Goal: Task Accomplishment & Management: Complete application form

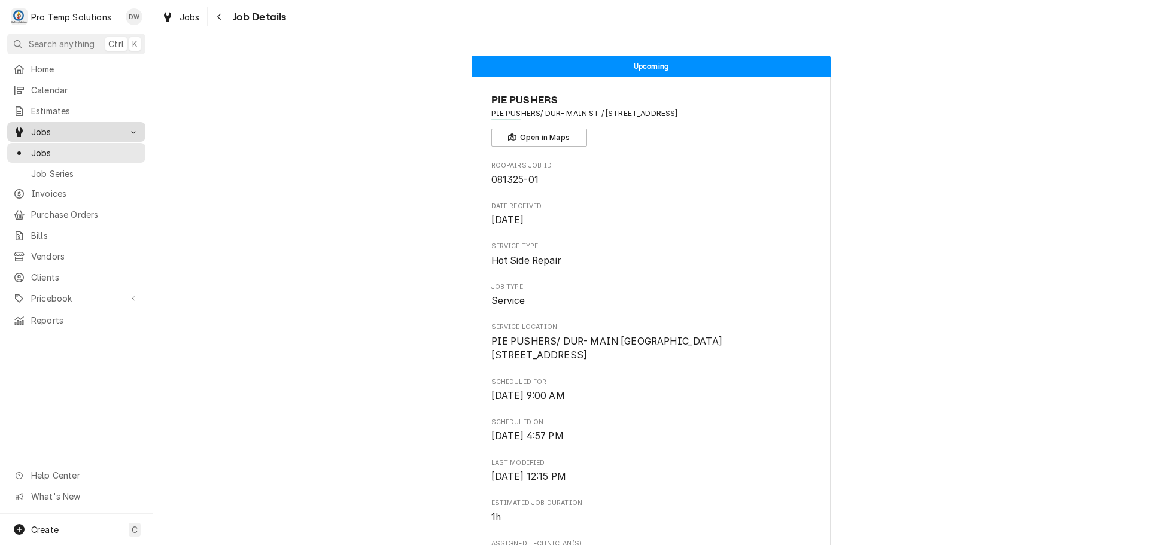
click at [54, 130] on span "Jobs" at bounding box center [76, 132] width 90 height 13
click at [37, 148] on span "Jobs" at bounding box center [85, 153] width 108 height 13
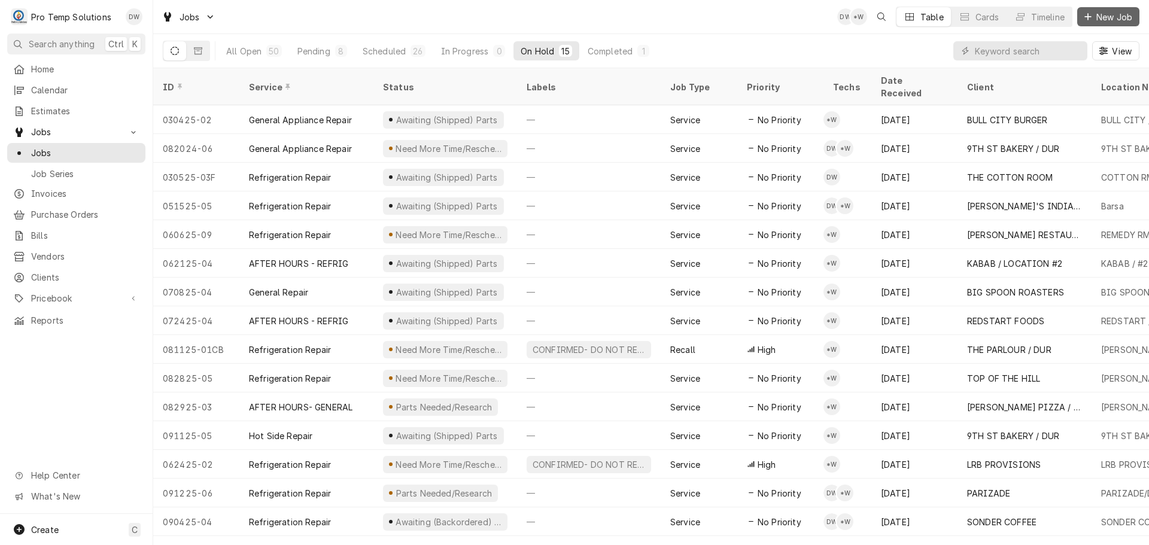
click at [1114, 13] on span "New Job" at bounding box center [1114, 17] width 41 height 13
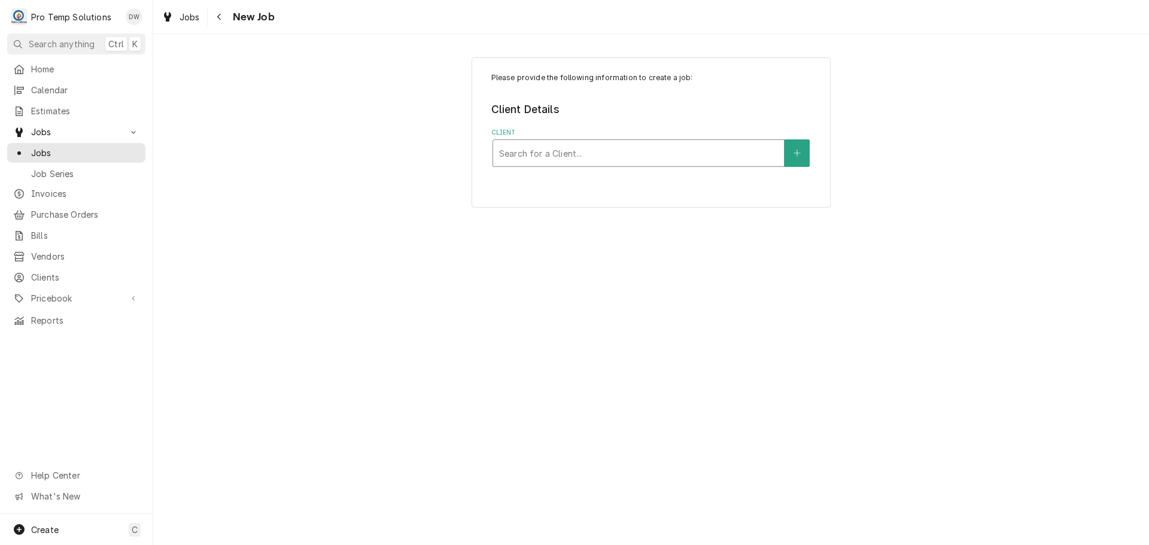
click at [725, 154] on div "Client" at bounding box center [638, 153] width 279 height 22
type input "LULU"
click at [795, 156] on icon "Create New Client" at bounding box center [797, 153] width 7 height 8
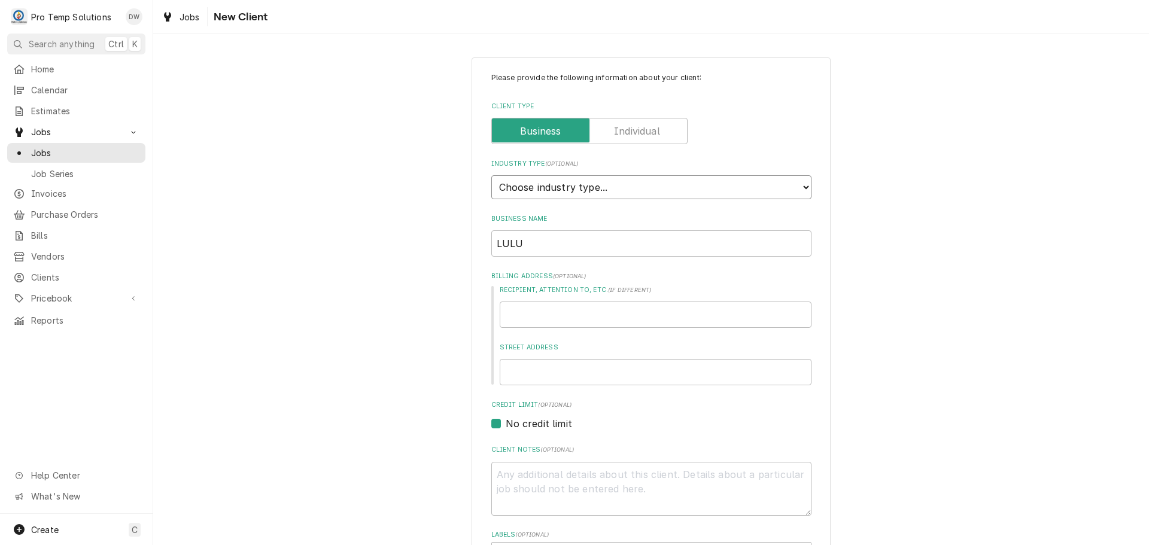
click at [795, 184] on select "Choose industry type... Residential Commercial Industrial Government" at bounding box center [651, 187] width 320 height 24
select select "2"
click at [491, 175] on select "Choose industry type... Residential Commercial Industrial Government" at bounding box center [651, 187] width 320 height 24
click at [561, 243] on input "LULU" at bounding box center [651, 243] width 320 height 26
type textarea "x"
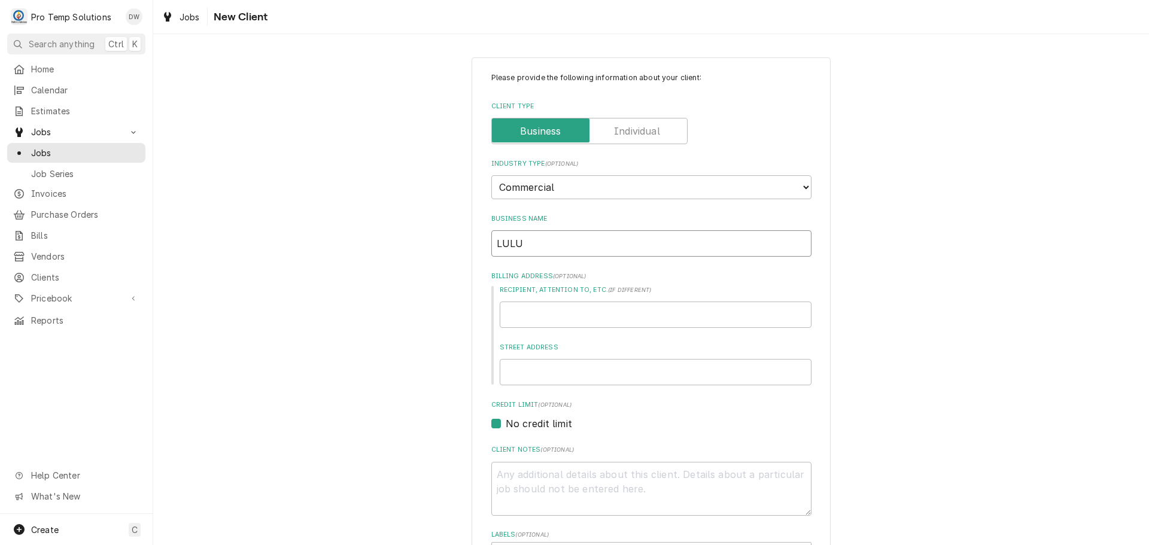
type input "LULU"
type textarea "x"
type input "LULU B"
type textarea "x"
type input "LULU BA"
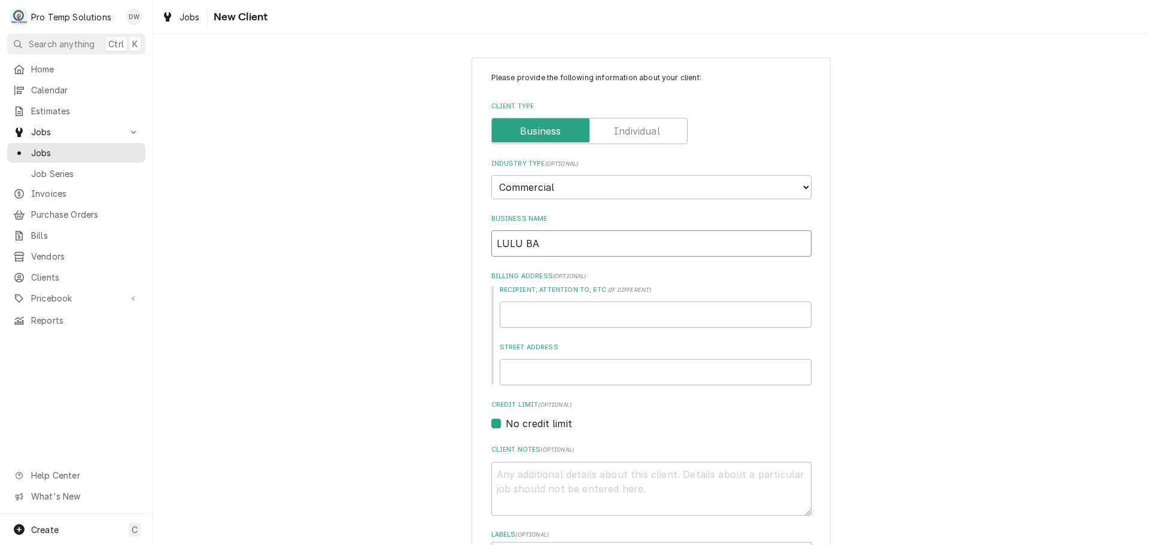
type textarea "x"
type input "LULU BAN"
type textarea "x"
type input "LULU BANG"
type textarea "x"
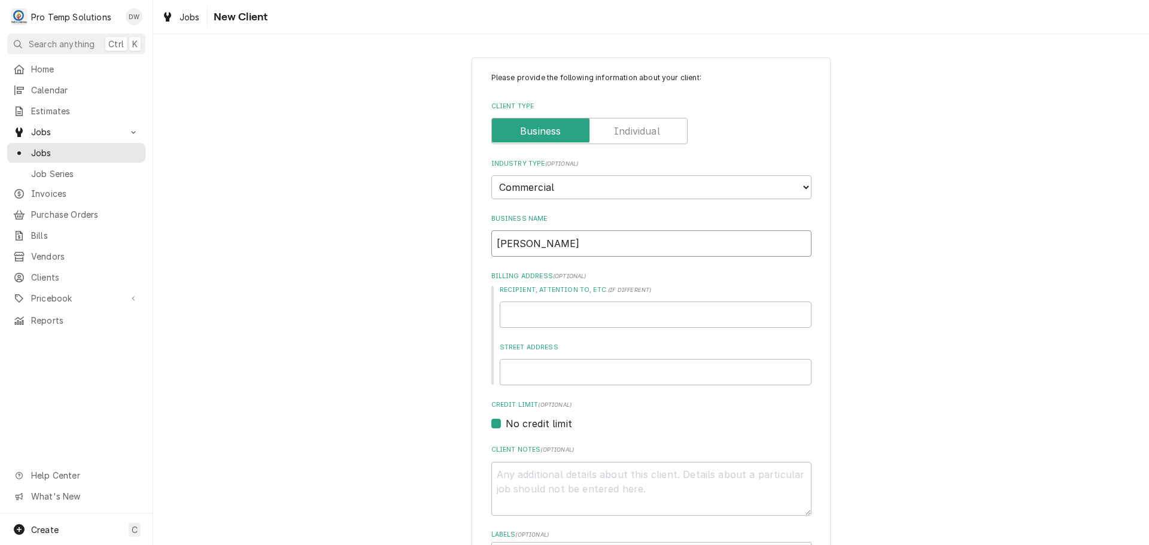
type input "LULU BANG"
type textarea "x"
type input "LULU BANG B"
type textarea "x"
type input "LULU BANG BA"
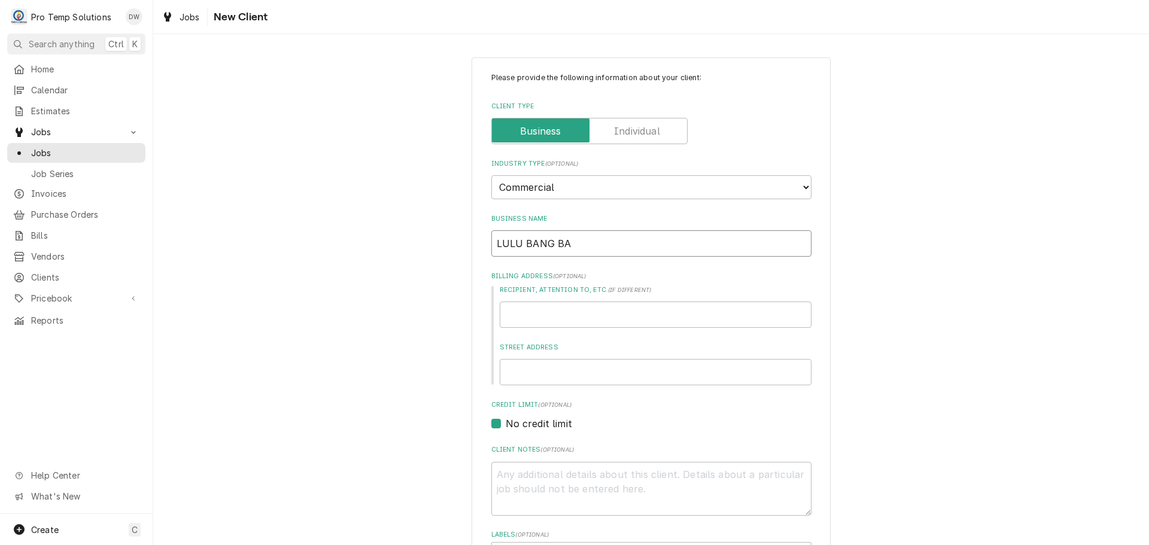
type textarea "x"
type input "LULU BANG BAN"
type textarea "x"
type input "LULU BANG BANG"
type textarea "x"
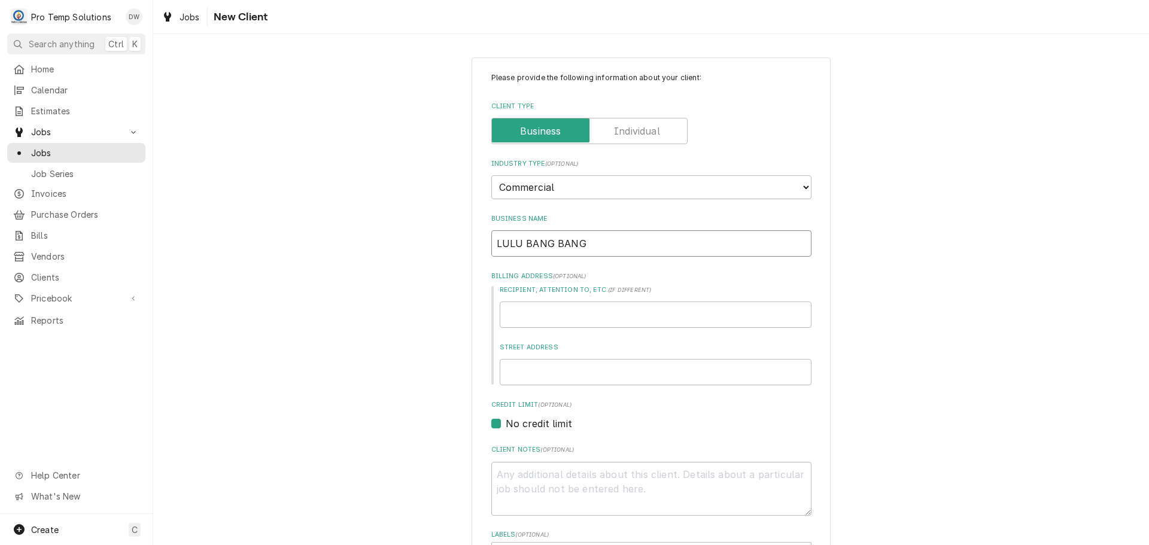
type input "LULU BANG BANG"
type textarea "x"
type input "LULU BANG BANG"
click at [561, 305] on input "Recipient, Attention To, etc. ( if different )" at bounding box center [656, 315] width 312 height 26
click at [539, 375] on input "Street Address" at bounding box center [656, 372] width 312 height 26
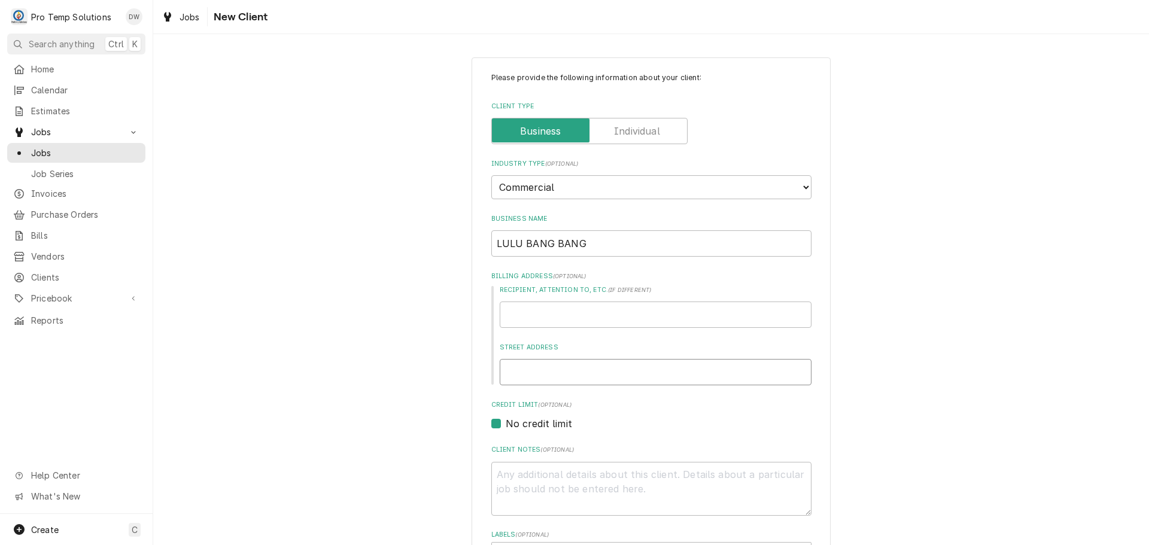
type textarea "x"
type input "5"
type textarea "x"
type input "54"
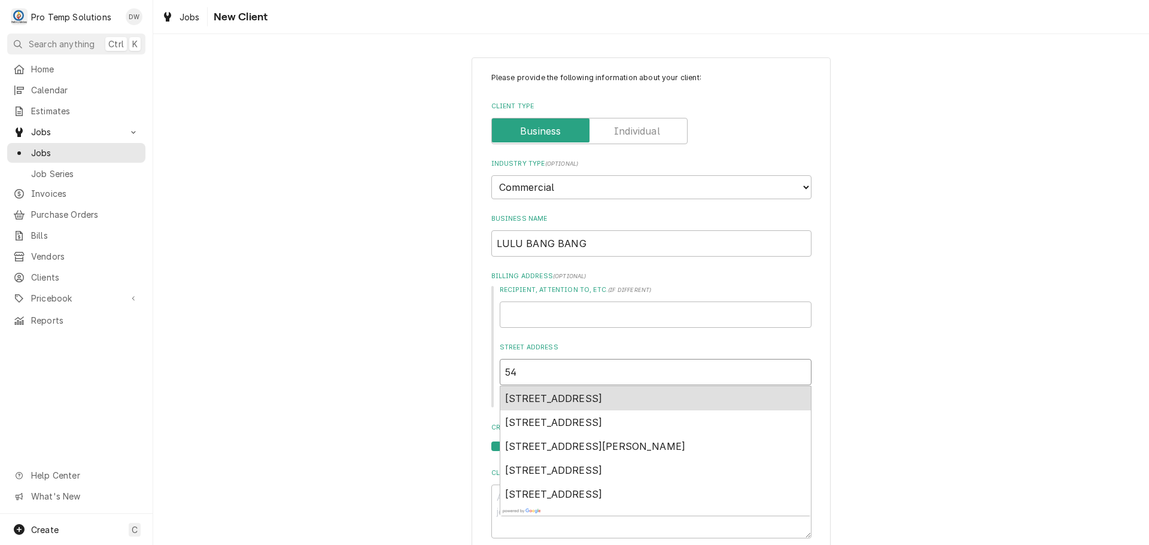
type textarea "x"
type input "541"
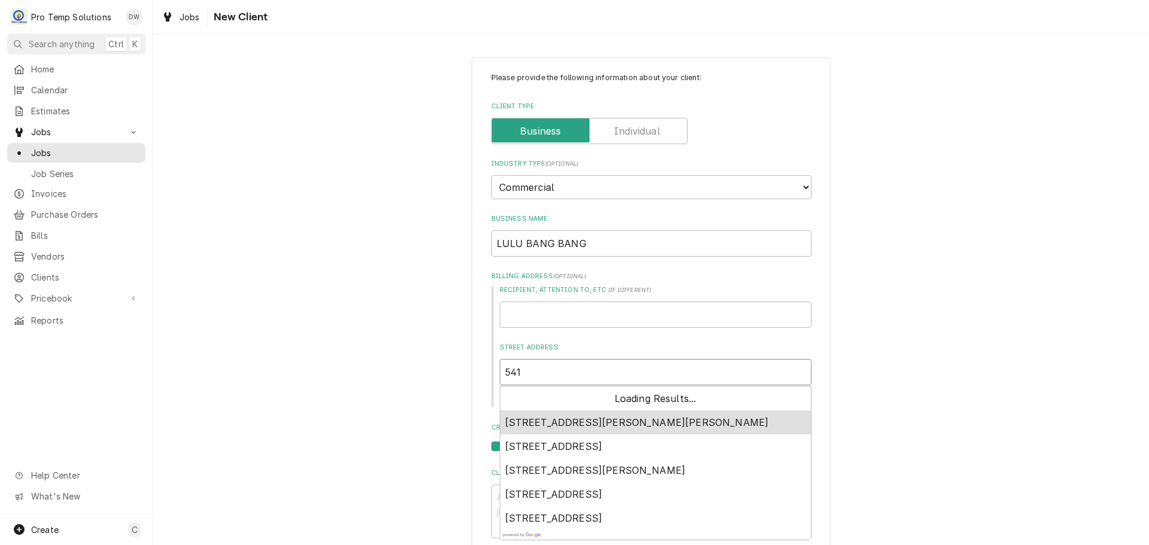
type textarea "x"
type input "5418"
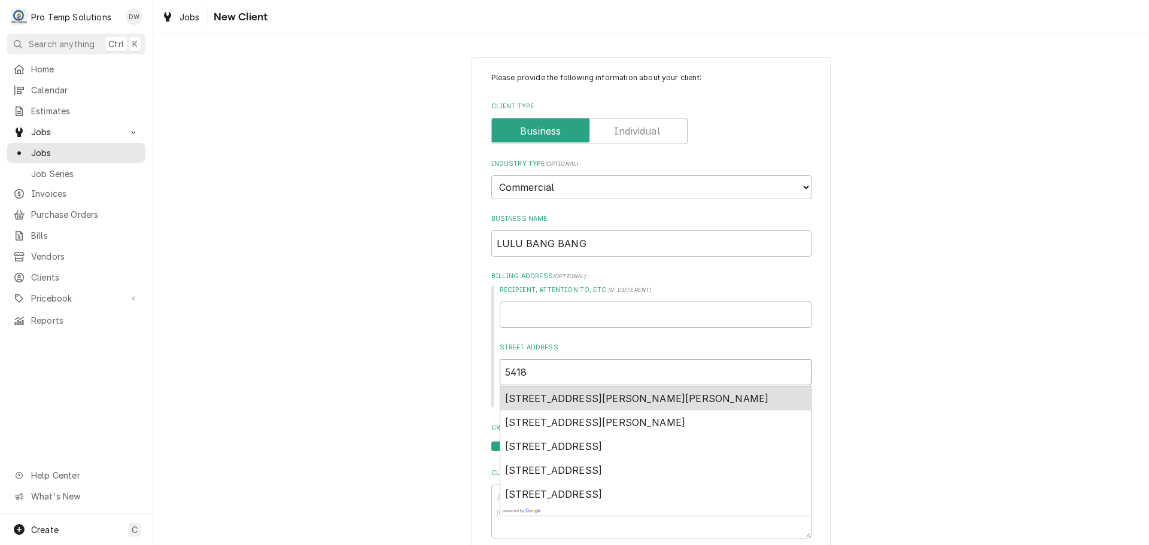
type textarea "x"
type input "5418"
type textarea "x"
type input "5418 P"
type textarea "x"
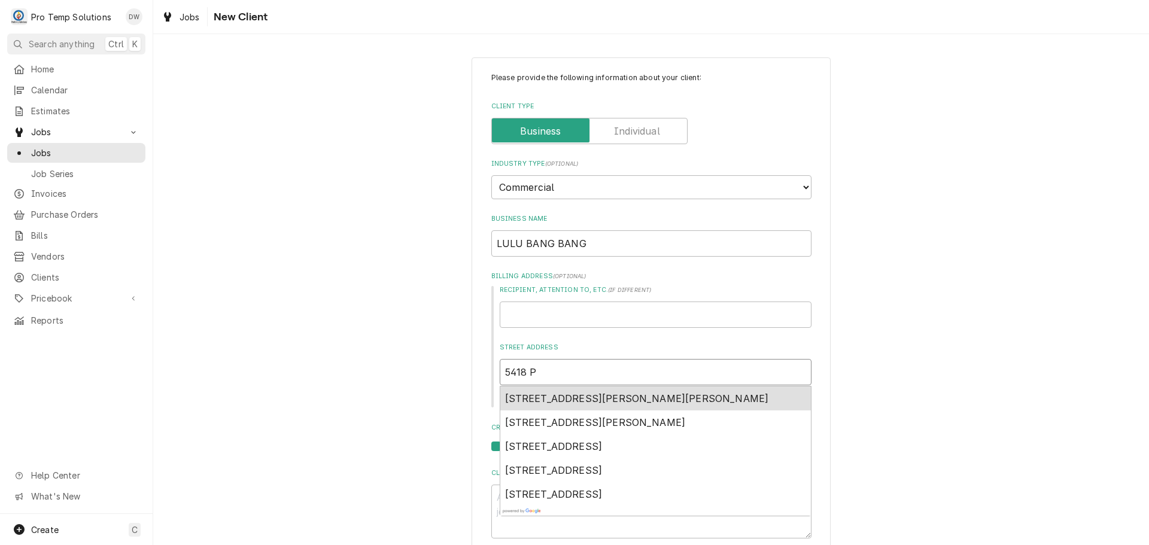
type input "5418 PA"
type textarea "x"
type input "5418 PAG"
type textarea "x"
type input "5418 PAGE"
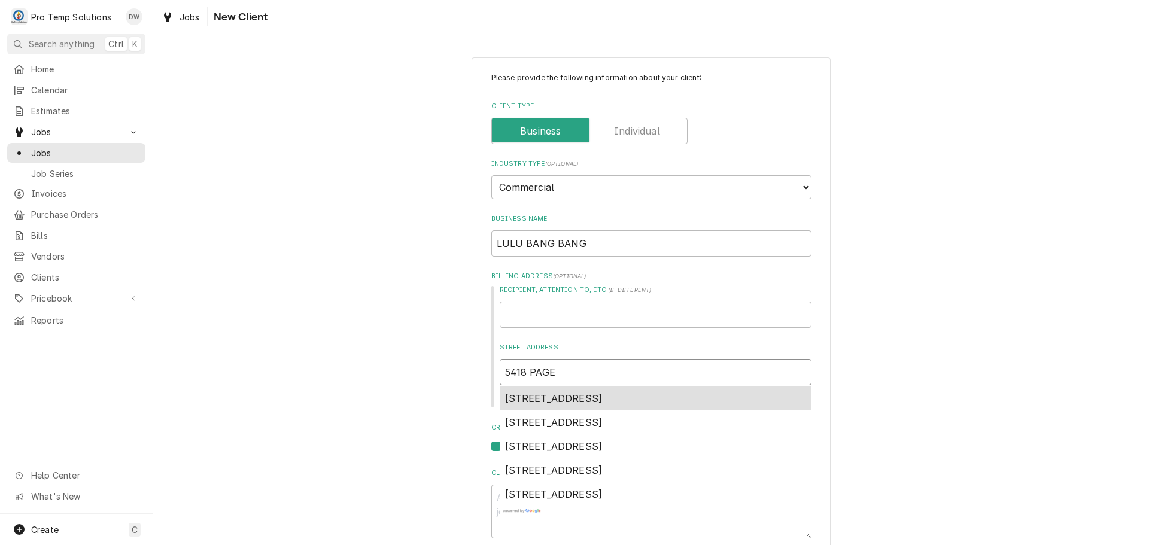
click at [595, 397] on span "5418 Page Road, Durham, NC, USA" at bounding box center [554, 399] width 98 height 12
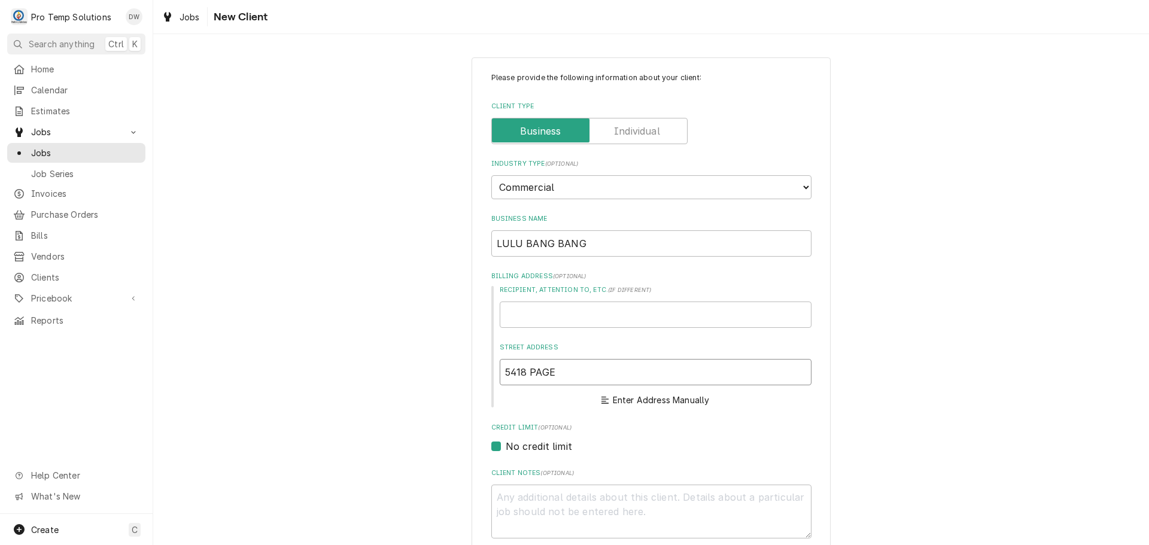
type textarea "x"
type input "5418 Page Rd"
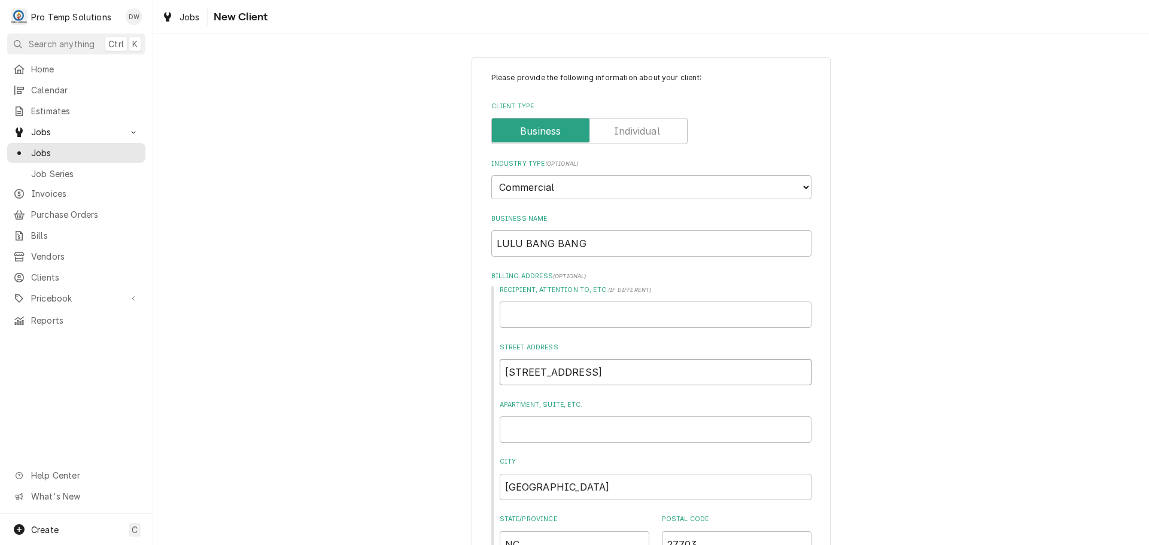
type textarea "x"
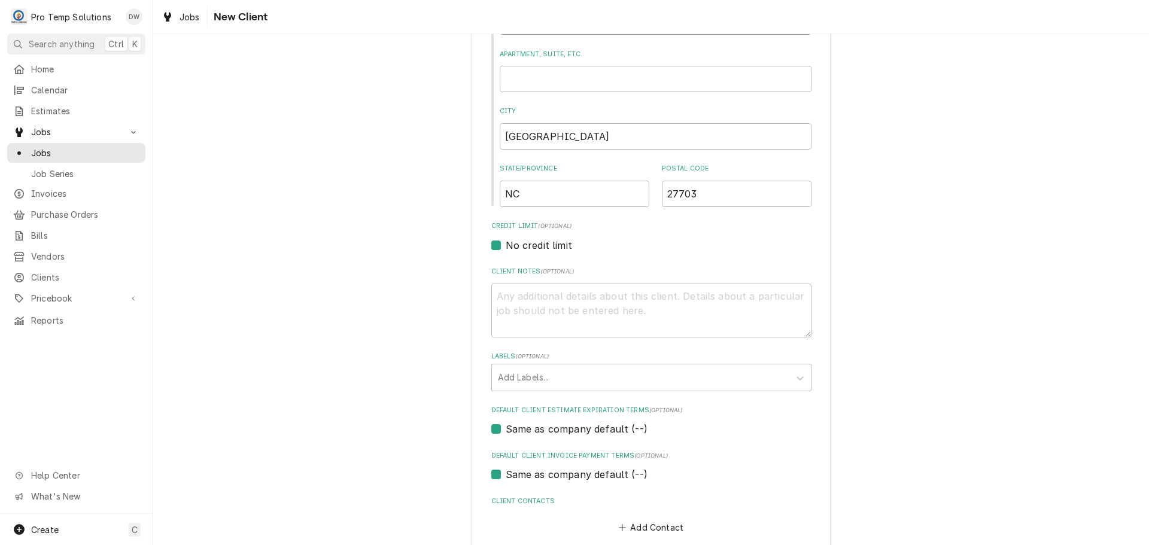
scroll to position [359, 0]
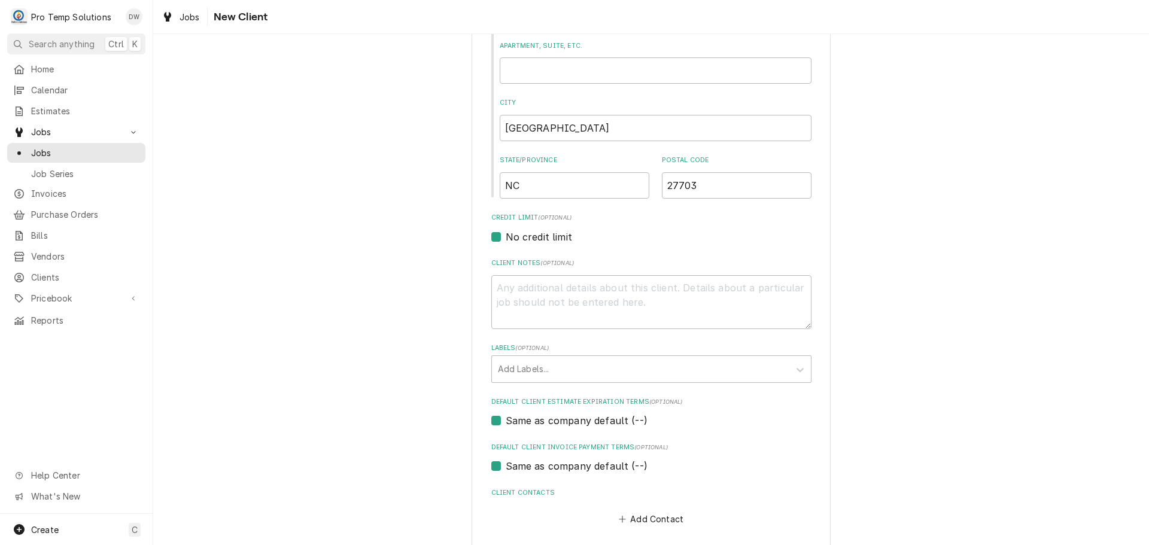
type input "5418 Page Rd"
click at [598, 299] on textarea "Client Notes ( optional )" at bounding box center [651, 302] width 320 height 54
type textarea "x"
type textarea "C"
type textarea "x"
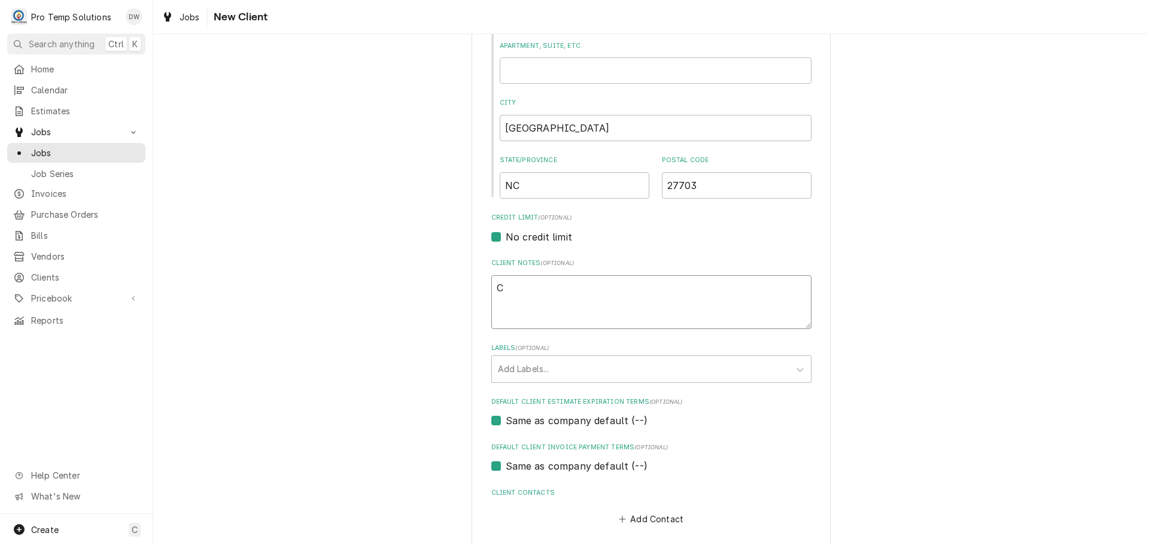
type textarea "CH"
type textarea "x"
type textarea "CHA"
type textarea "x"
type textarea "CHAP"
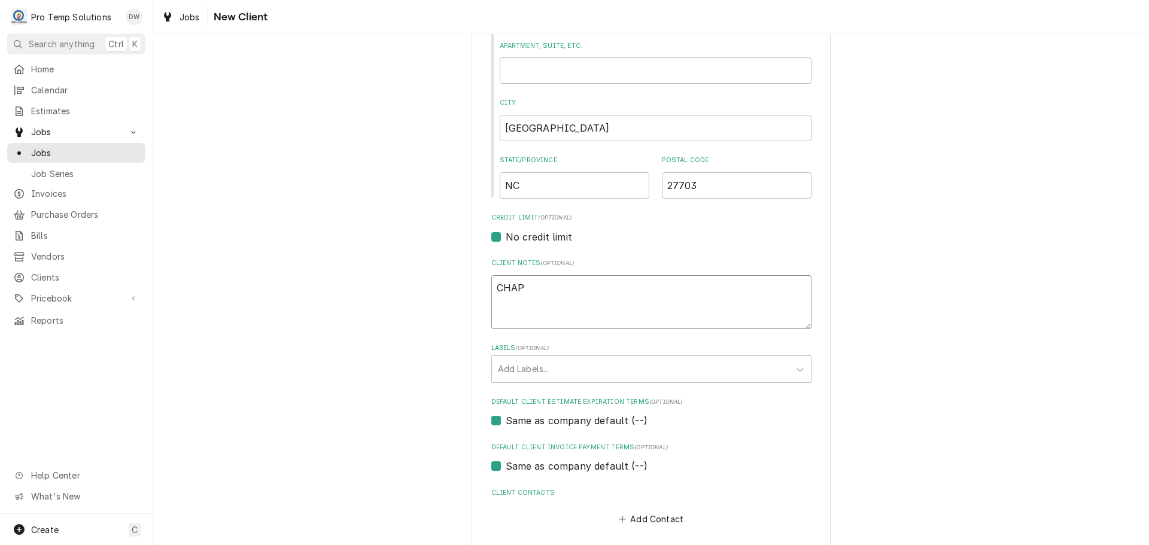
type textarea "x"
type textarea "CHAPE"
type textarea "x"
type textarea "CHAPEL"
type textarea "x"
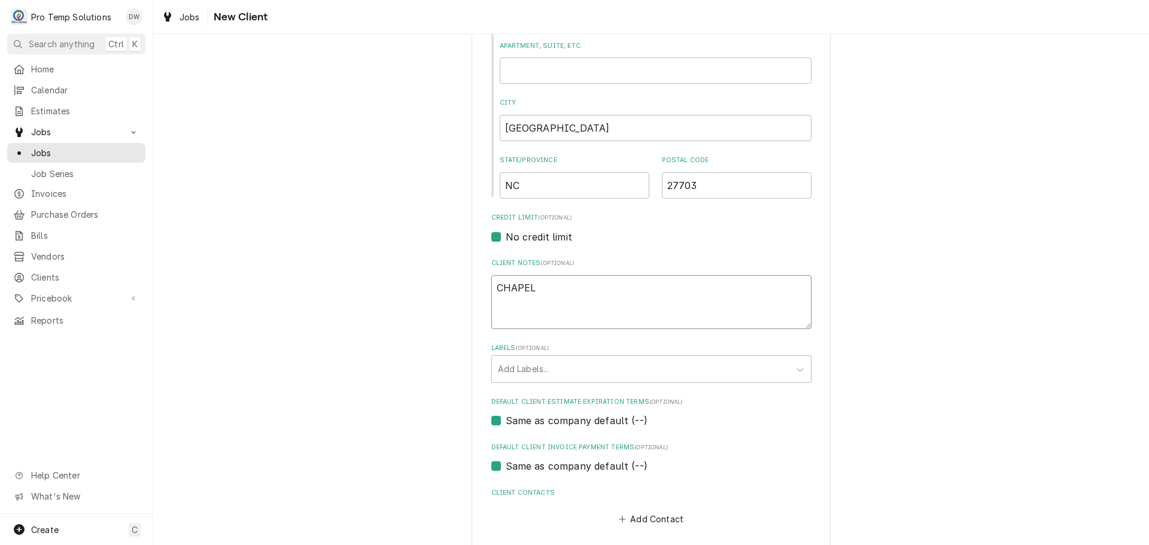
type textarea "CHAPEL"
type textarea "x"
type textarea "CHAPEL H"
type textarea "x"
type textarea "CHAPEL HI"
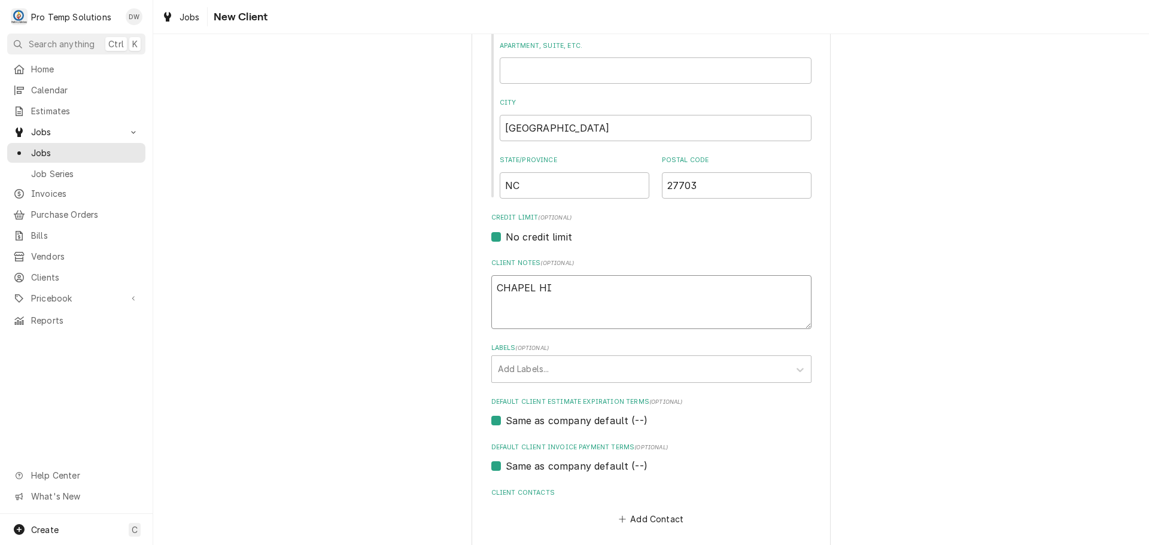
type textarea "x"
type textarea "CHAPEL HIL"
type textarea "x"
type textarea "CHAPEL HILL"
type textarea "x"
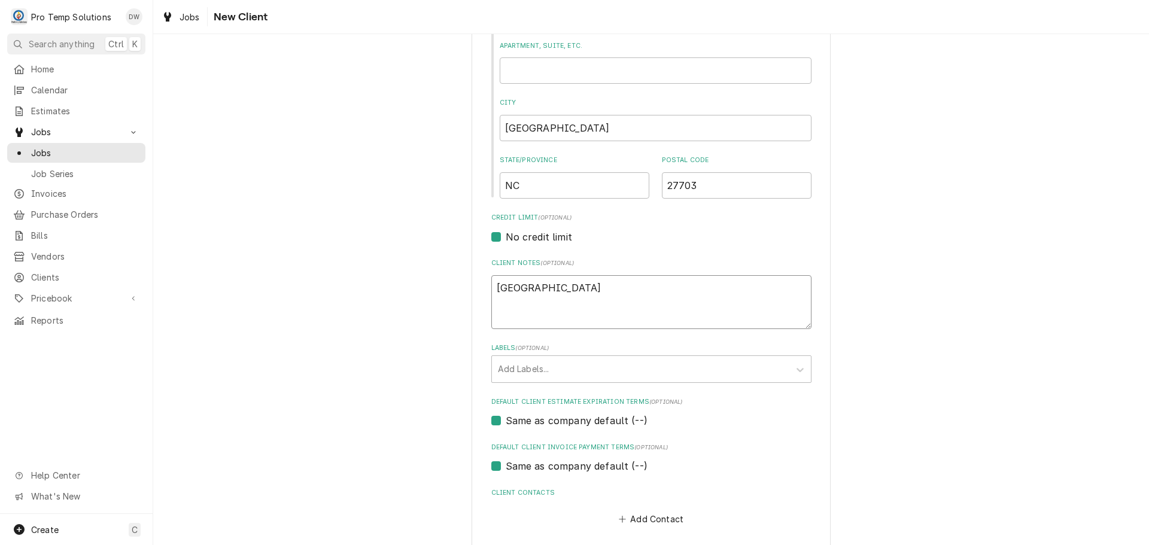
type textarea "CHAPEL HILL"
type textarea "x"
type textarea "CHAPEL HILL R"
type textarea "x"
type textarea "CHAPEL HILL RE"
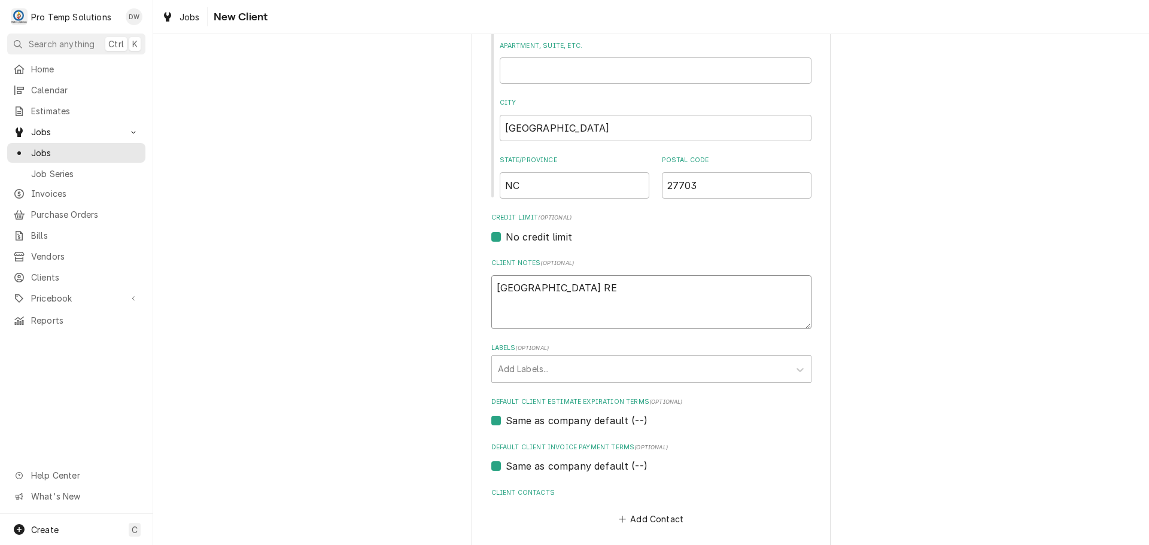
type textarea "x"
type textarea "CHAPEL HILL RES"
type textarea "x"
type textarea "CHAPEL HILL REST"
type textarea "x"
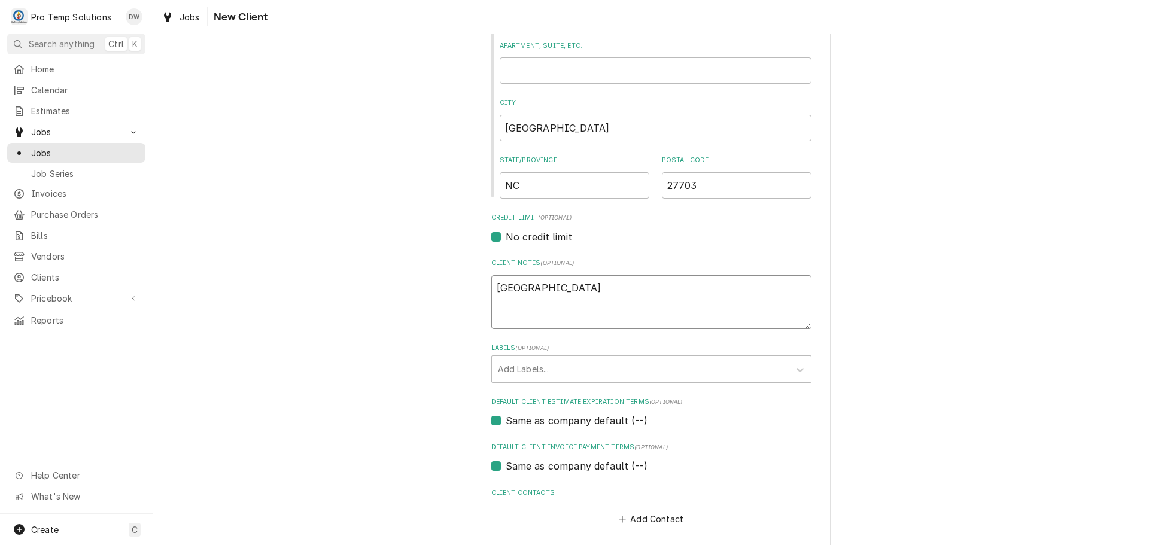
type textarea "CHAPEL HILL RESTA"
type textarea "x"
type textarea "CHAPEL HILL RESTAU"
type textarea "x"
type textarea "CHAPEL HILL RESTAUR"
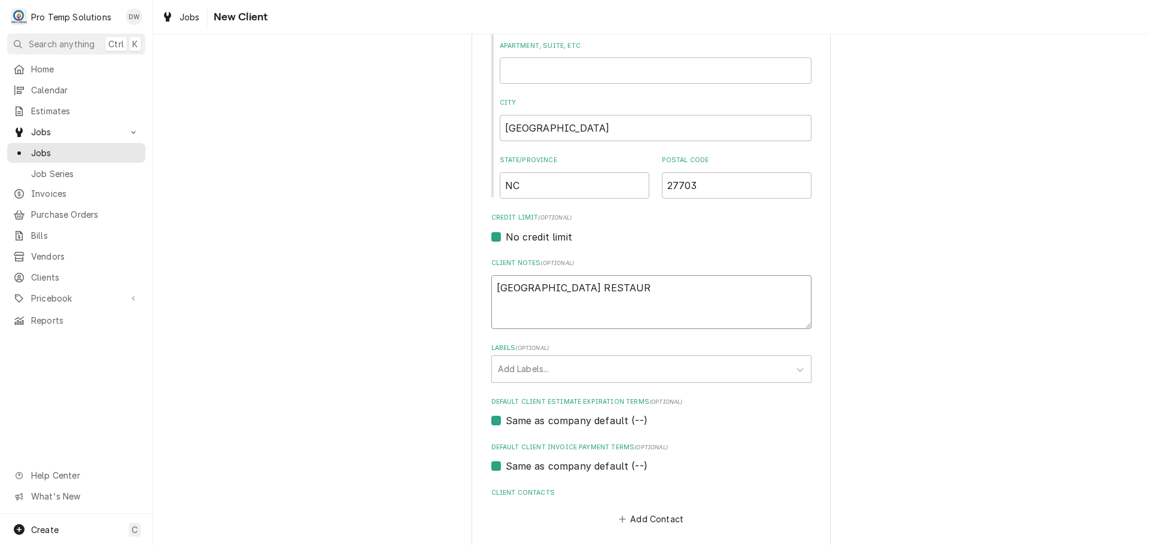
type textarea "x"
type textarea "CHAPEL HILL RESTAURA"
type textarea "x"
type textarea "CHAPEL HILL RESTAURAN"
type textarea "x"
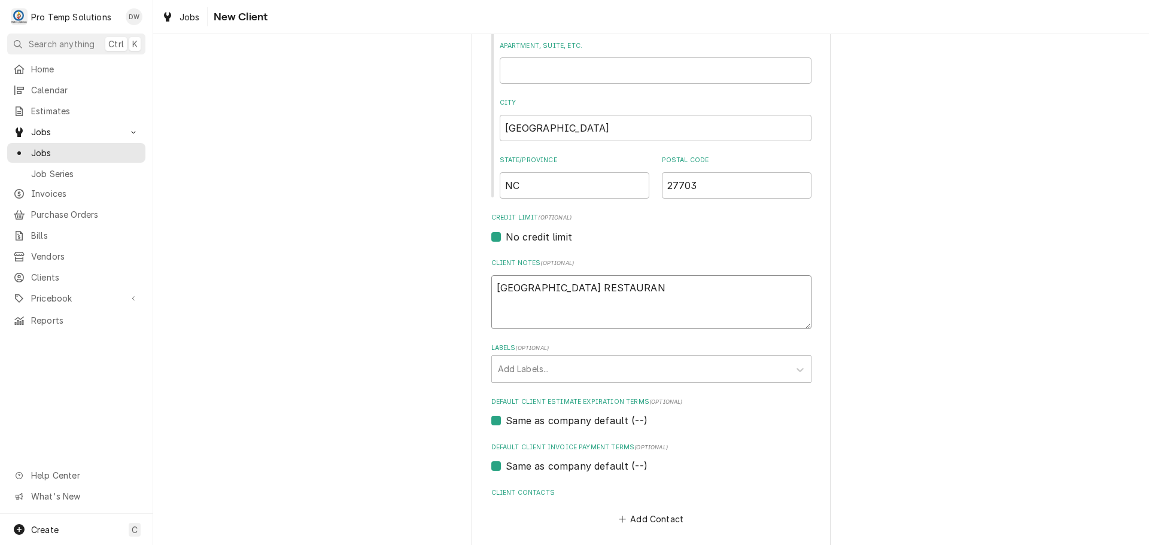
type textarea "CHAPEL HILL RESTAURANT"
type textarea "x"
type textarea "CHAPEL HILL RESTAURANT"
type textarea "x"
type textarea "CHAPEL HILL RESTAURANT G"
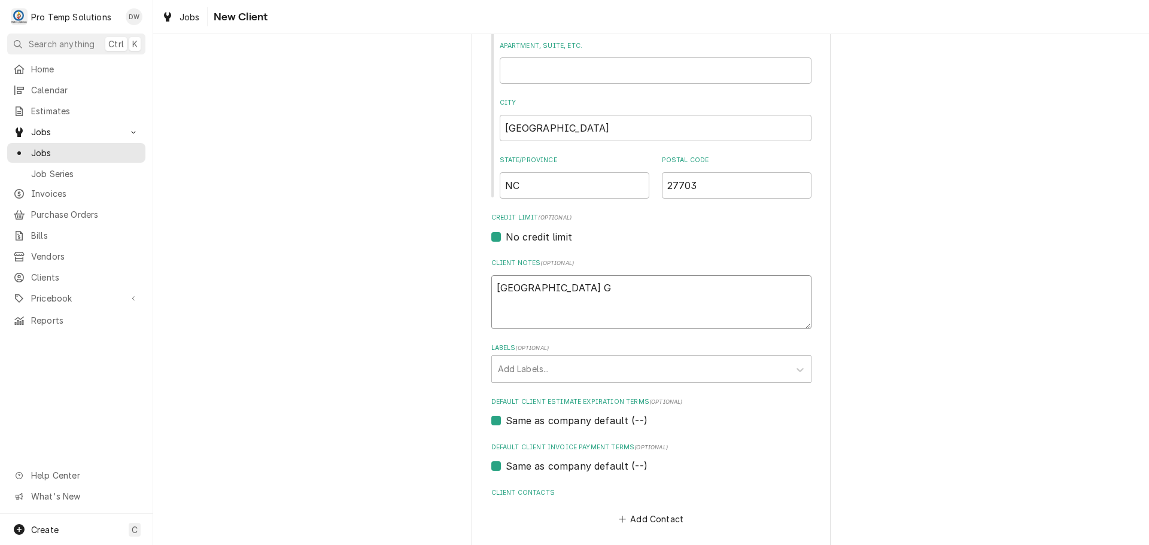
type textarea "x"
type textarea "CHAPEL HILL RESTAURANT GR"
type textarea "x"
type textarea "CHAPEL HILL RESTAURANT GRO"
type textarea "x"
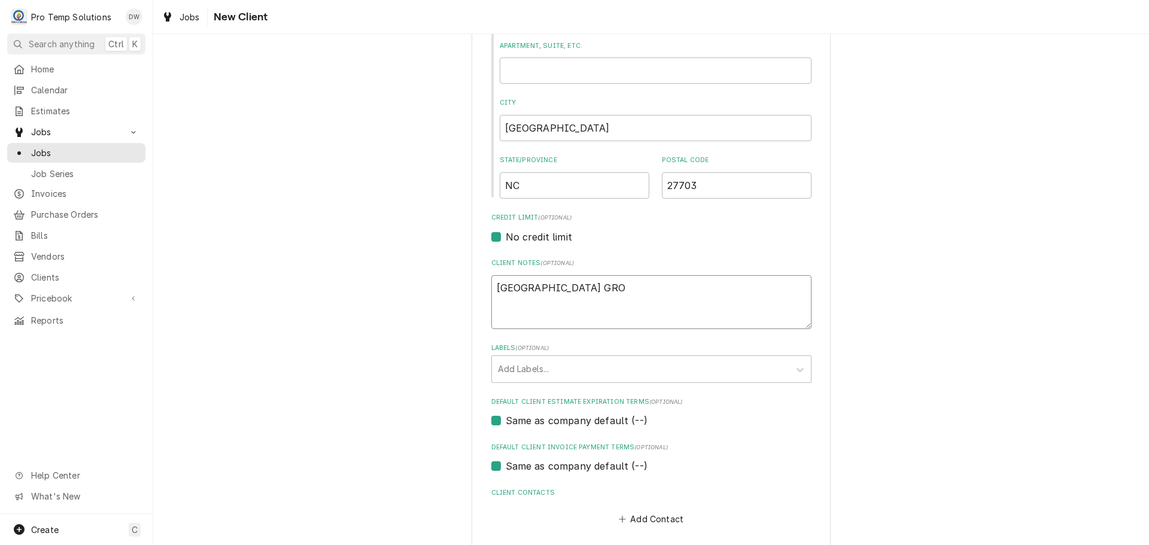
type textarea "CHAPEL HILL RESTAURANT GROU"
type textarea "x"
type textarea "CHAPEL HILL RESTAURANT GROUP"
type textarea "x"
type textarea "CHAPEL HILL RESTAURANT GROUP"
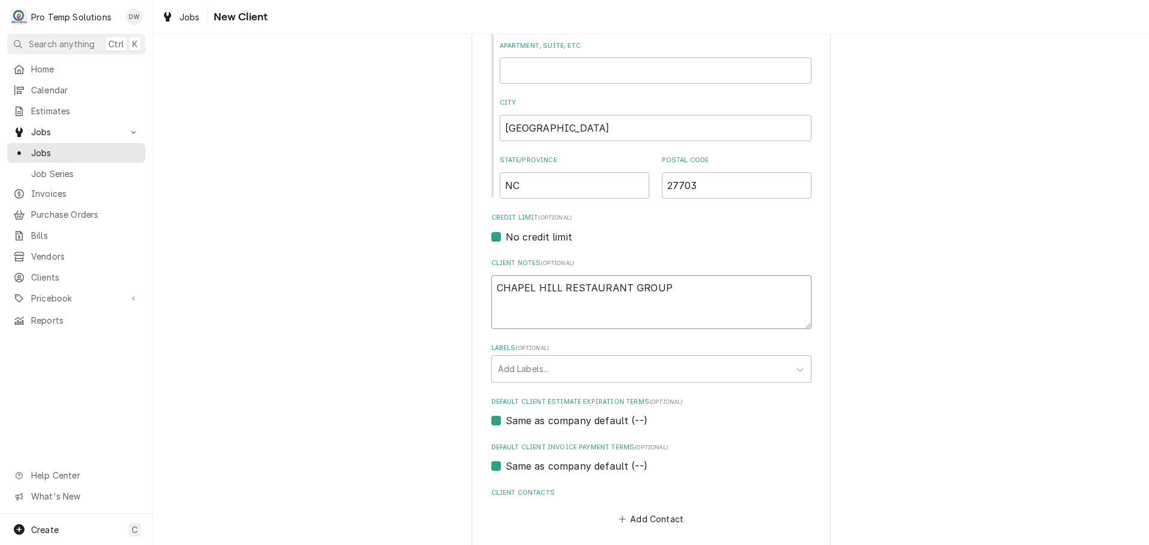
type textarea "x"
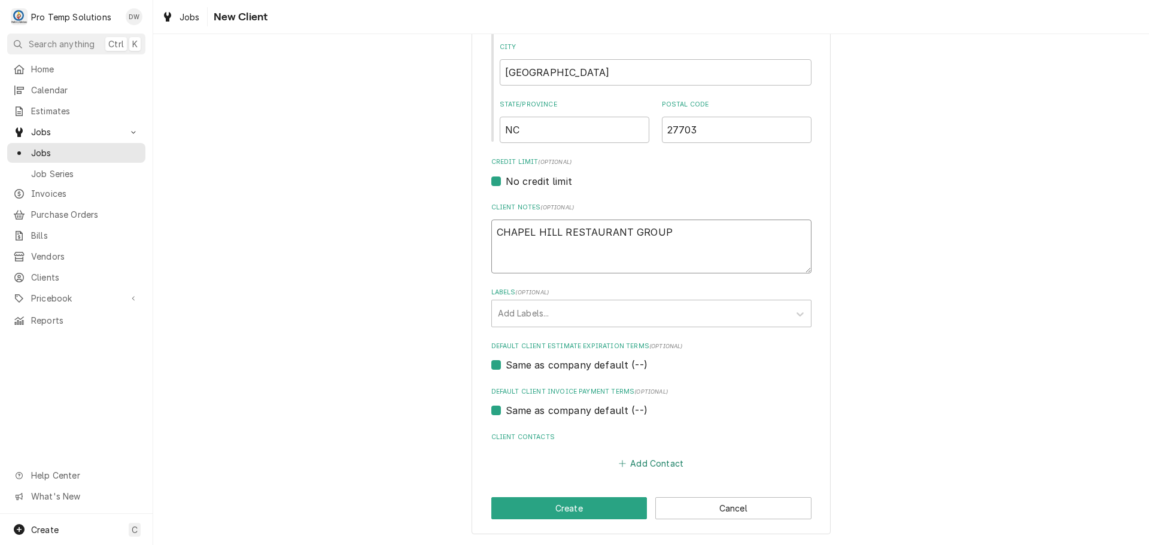
type textarea "CHAPEL HILL RESTAURANT GROUP"
click at [645, 462] on button "Add Contact" at bounding box center [650, 463] width 69 height 17
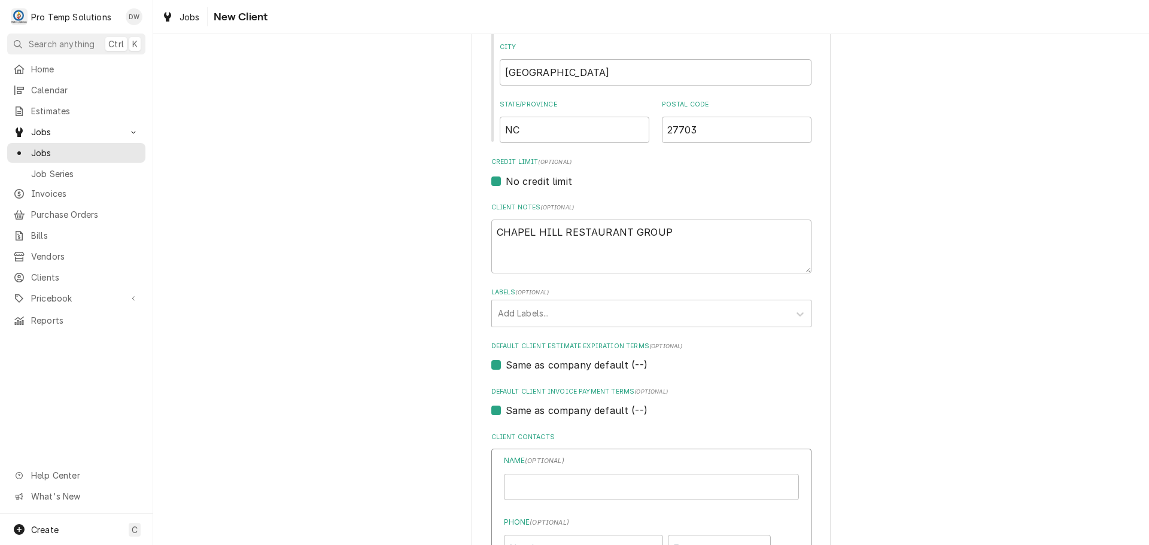
type textarea "x"
click at [579, 478] on input "Business Name" at bounding box center [651, 487] width 295 height 26
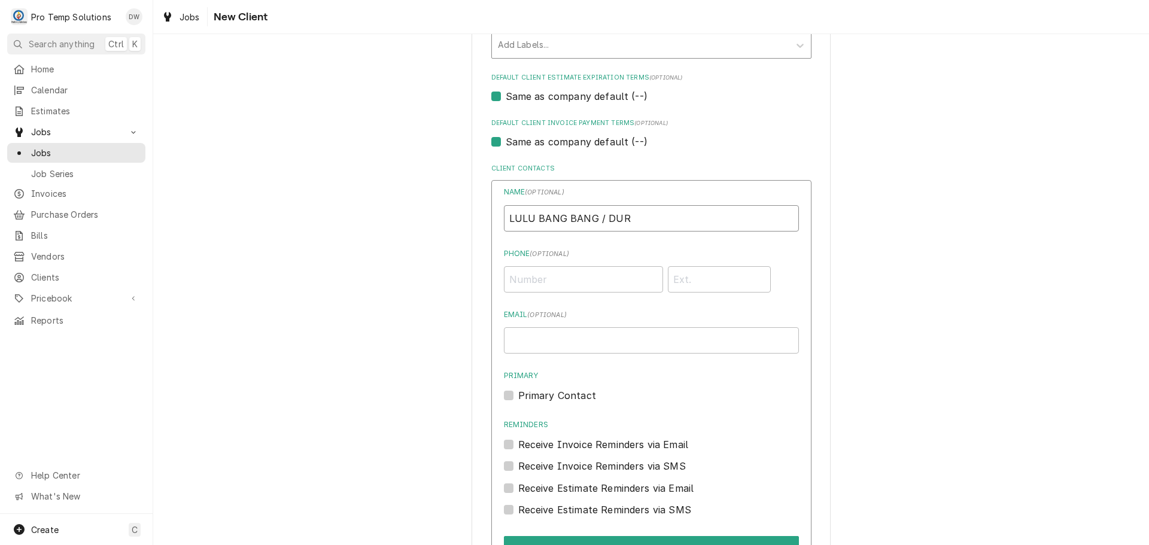
scroll to position [714, 0]
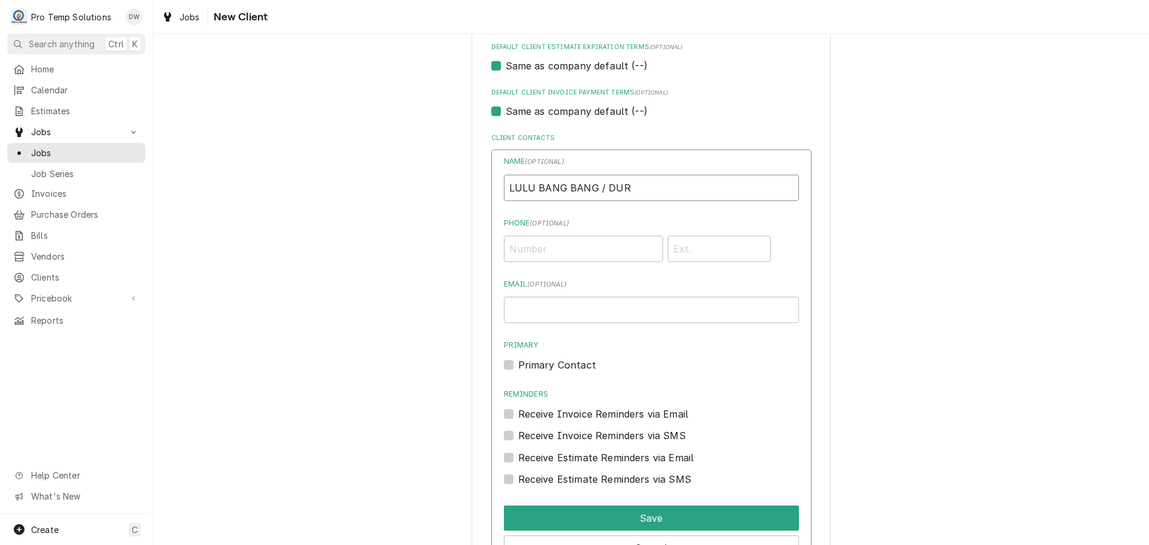
type input "LULU BANG BANG / DUR"
click at [583, 239] on input "Phone ( optional )" at bounding box center [583, 249] width 159 height 26
type input "(919) 908-1851"
click at [566, 306] on input "Email ( optional )" at bounding box center [651, 310] width 295 height 26
type input "protempsolutions@gmail.com"
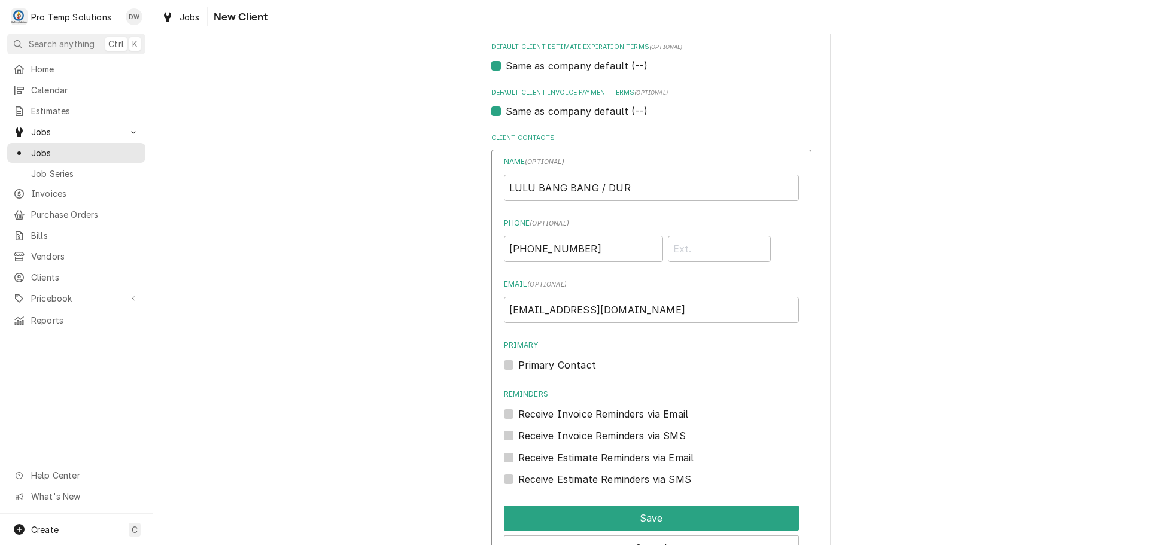
click at [518, 364] on label "Primary Contact" at bounding box center [557, 365] width 78 height 14
click at [518, 364] on input "Primary" at bounding box center [665, 371] width 295 height 26
checkbox input "true"
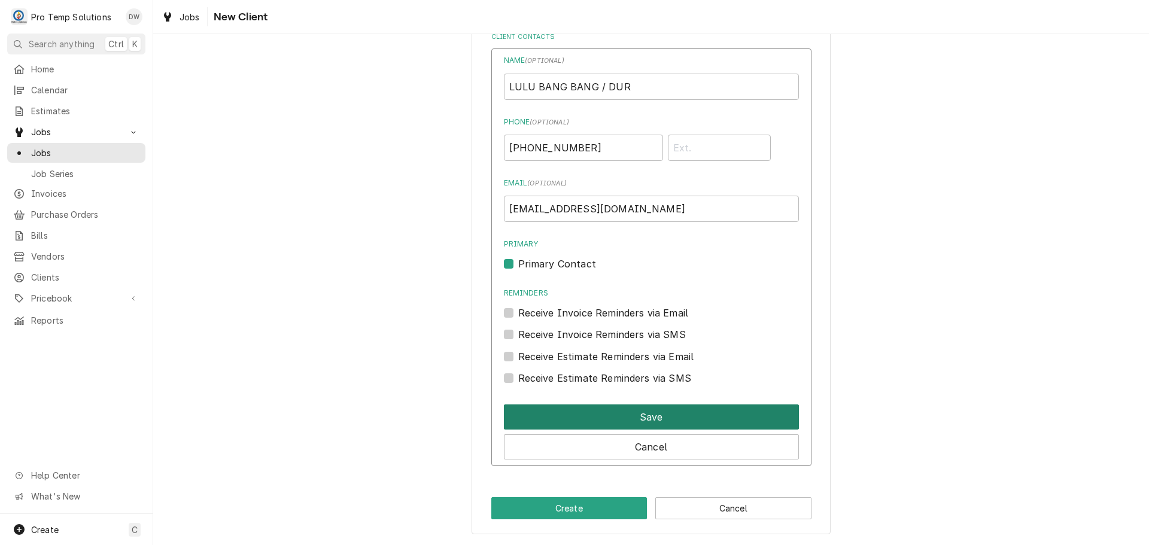
click at [640, 414] on button "Save" at bounding box center [651, 417] width 295 height 25
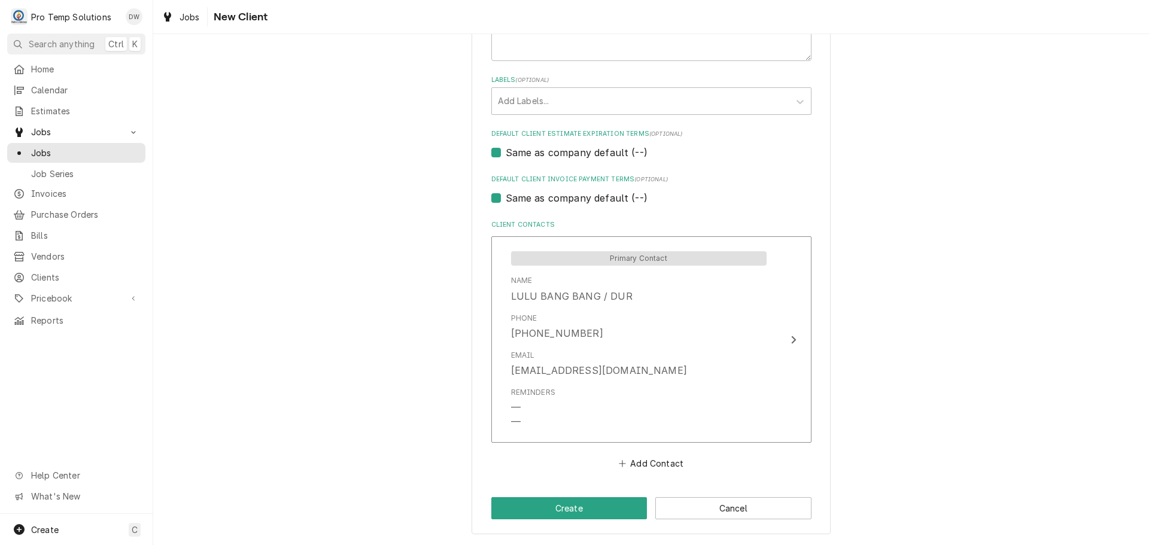
scroll to position [627, 0]
click at [563, 509] on button "Create" at bounding box center [569, 508] width 156 height 22
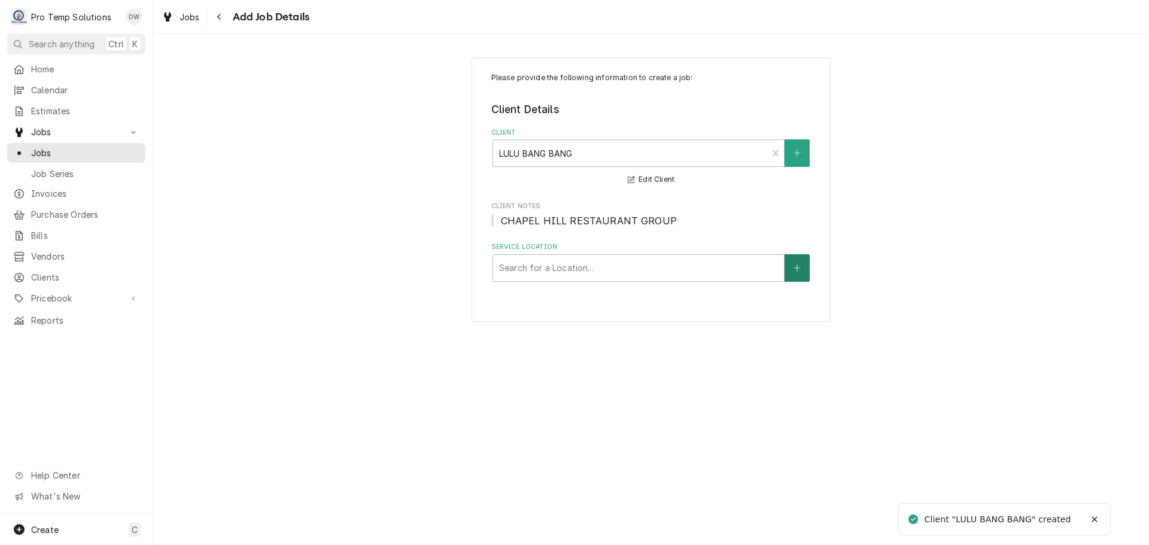
click at [799, 262] on button "Service Location" at bounding box center [797, 268] width 25 height 28
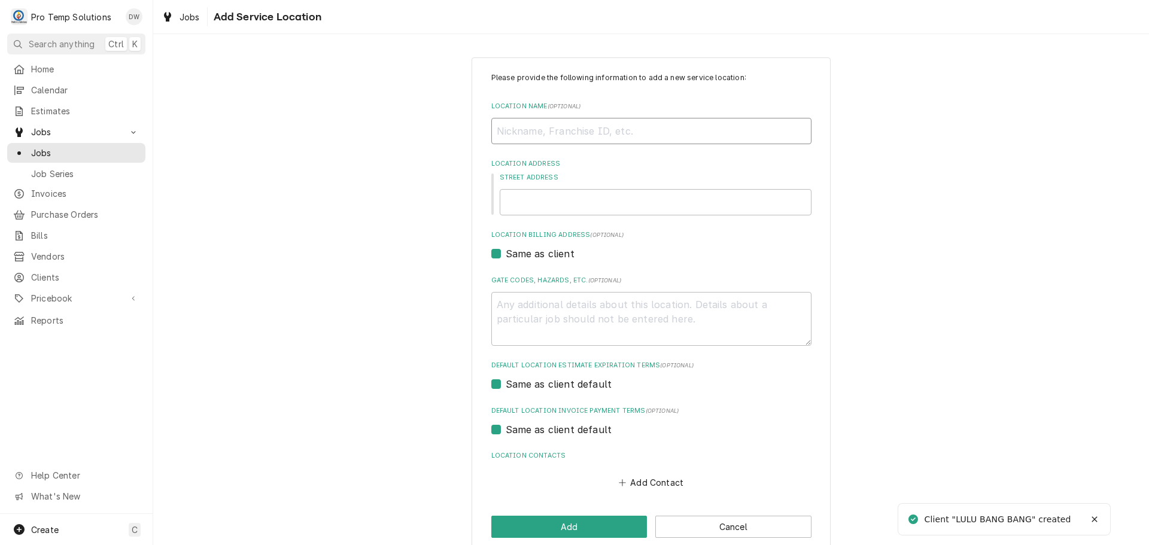
click at [627, 129] on input "Location Name ( optional )" at bounding box center [651, 131] width 320 height 26
type textarea "x"
type input "l"
type textarea "x"
type input "lu"
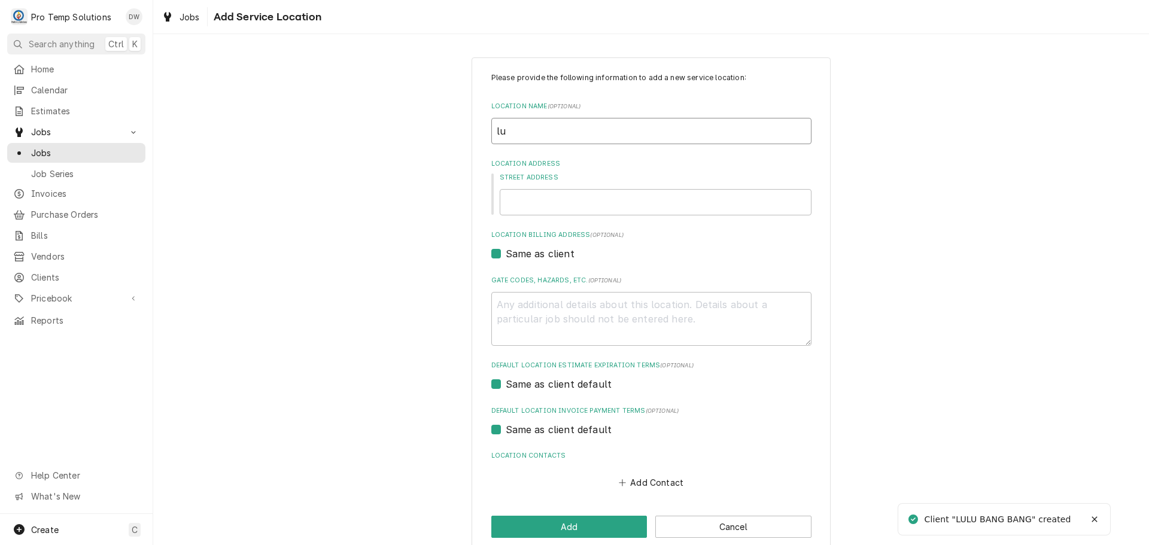
type textarea "x"
type input "lul"
type textarea "x"
type input "lulu"
type textarea "x"
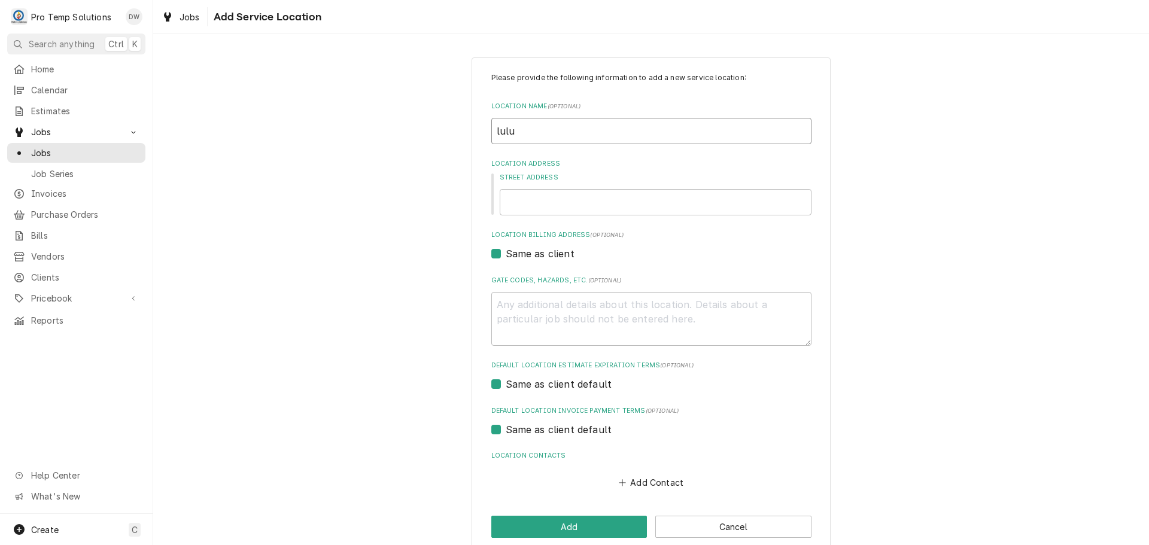
type input "lulu"
type textarea "x"
type input "lulu b"
type textarea "x"
type input "lulu ba"
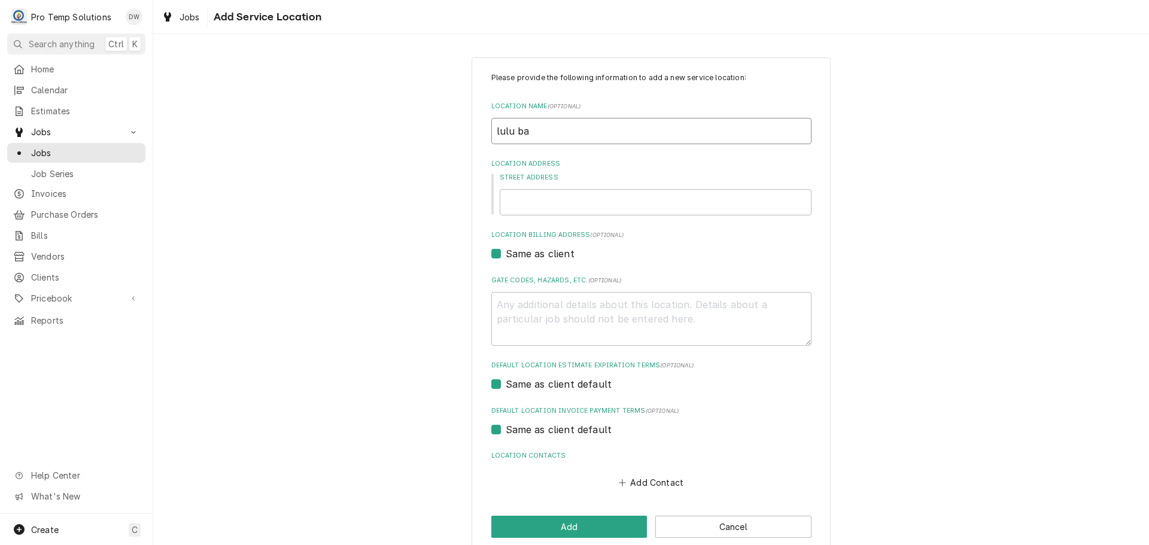
type textarea "x"
type input "lulu ban"
type textarea "x"
type input "lulu bang"
type textarea "x"
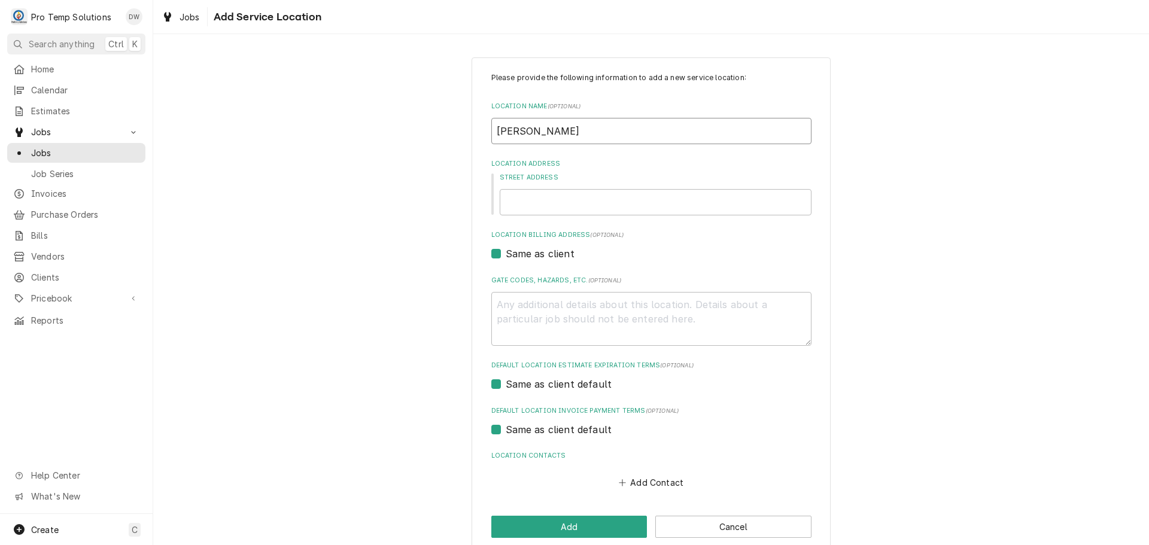
type input "lulu bang"
type textarea "x"
type input "lulu bang"
type textarea "x"
type input "lulu ban"
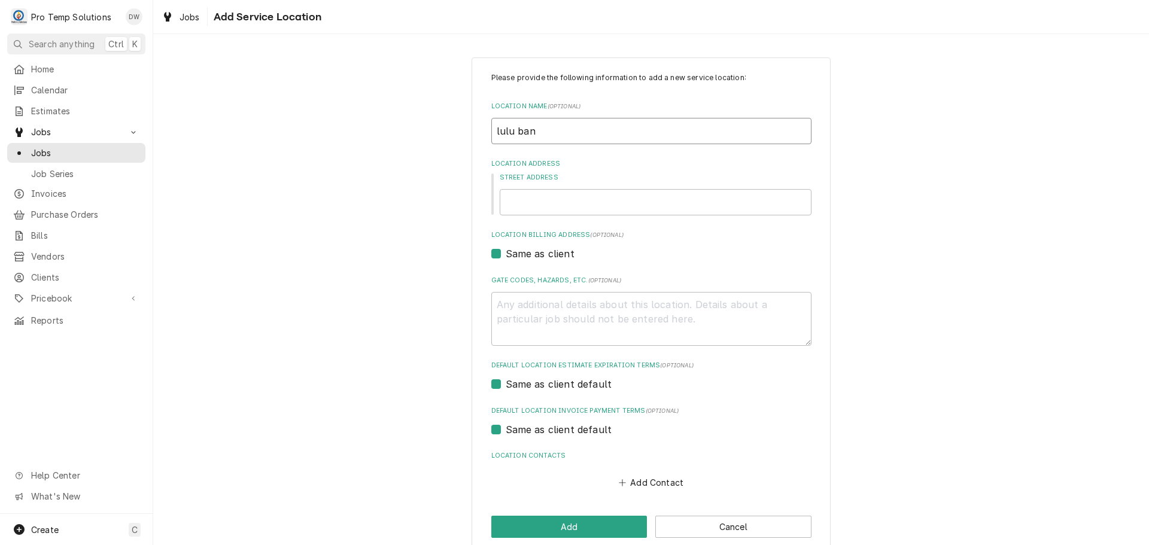
type textarea "x"
type input "lulu ba"
type textarea "x"
type input "lulu b"
type textarea "x"
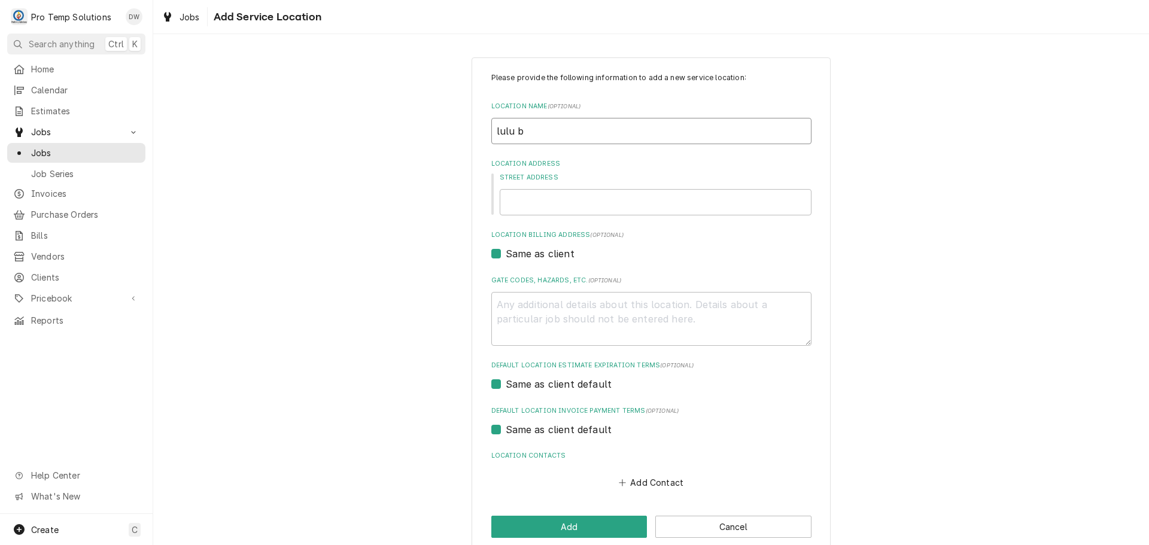
type input "lulu"
type textarea "x"
type input "lulu"
type textarea "x"
type input "lul"
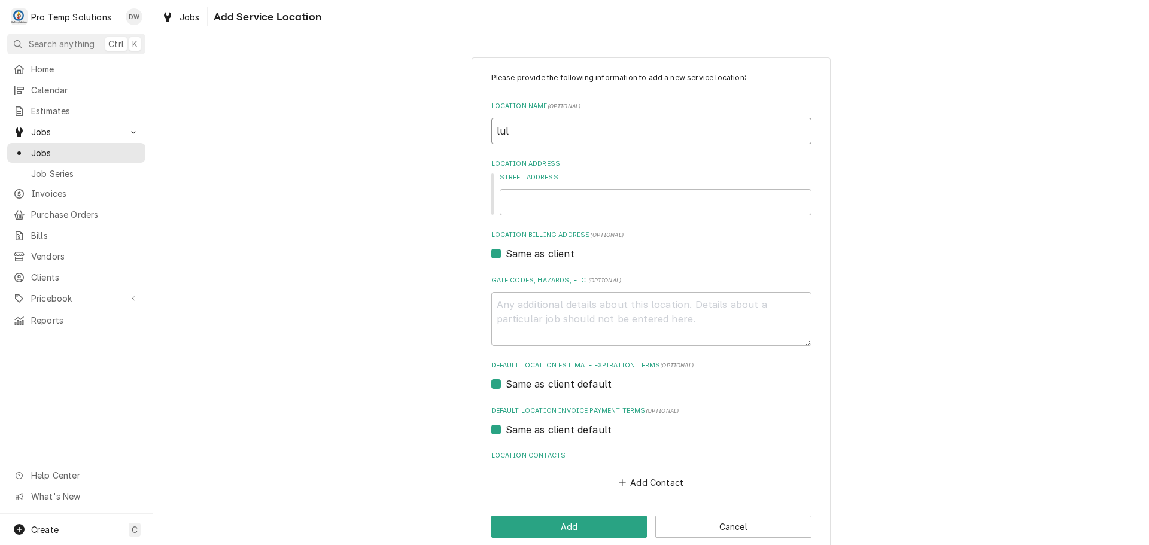
type textarea "x"
type input "lu"
type textarea "x"
type input "l"
type textarea "x"
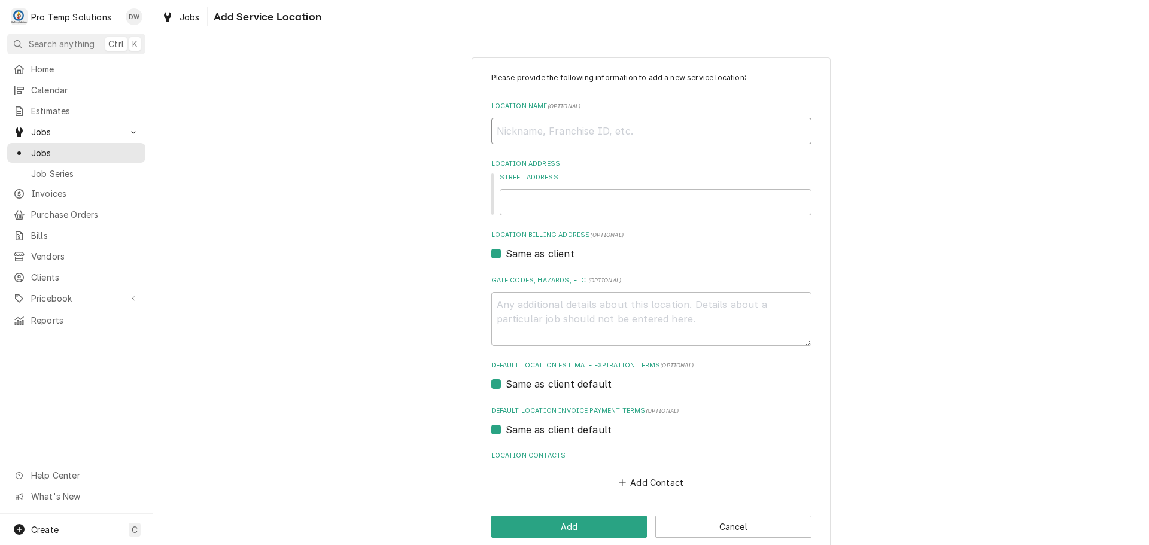
type textarea "x"
type input "L"
type textarea "x"
type input "LU"
type textarea "x"
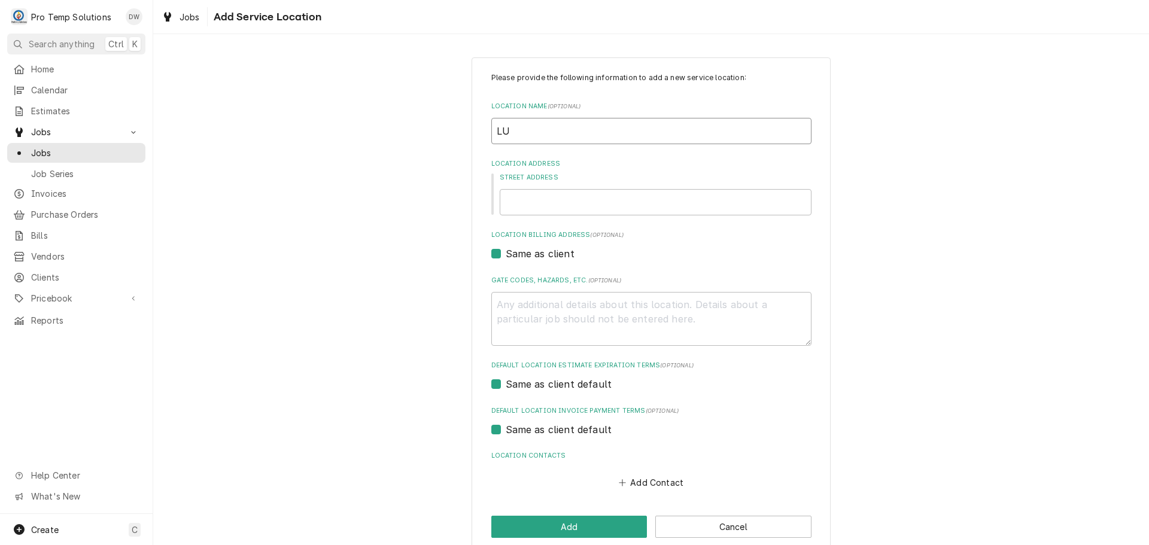
type input "LUL"
type textarea "x"
type input "LULU"
type textarea "x"
type input "LULU"
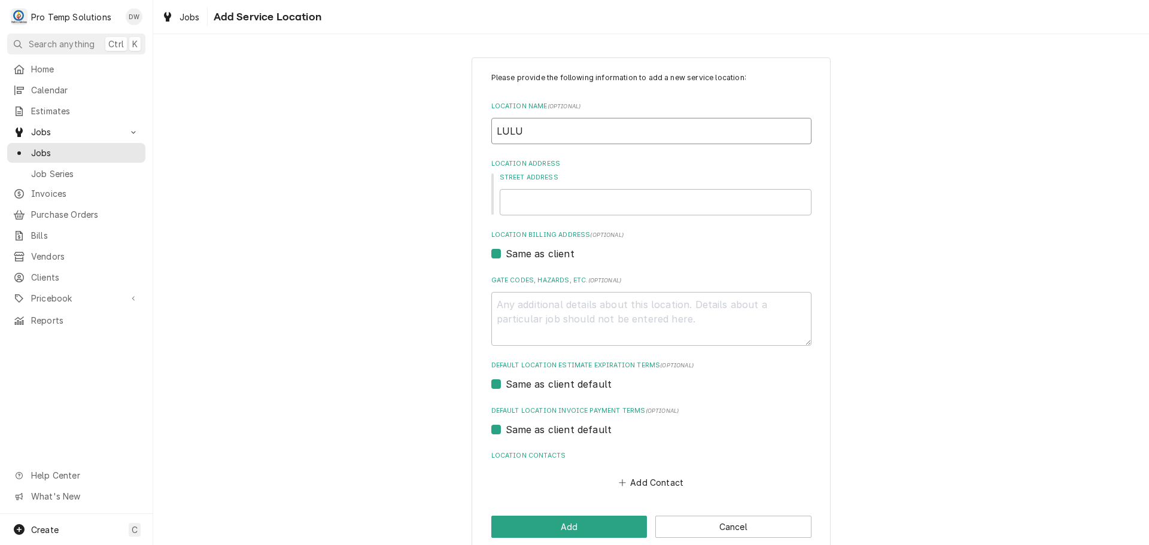
type textarea "x"
type input "LULU B"
type textarea "x"
type input "LULU BA"
type textarea "x"
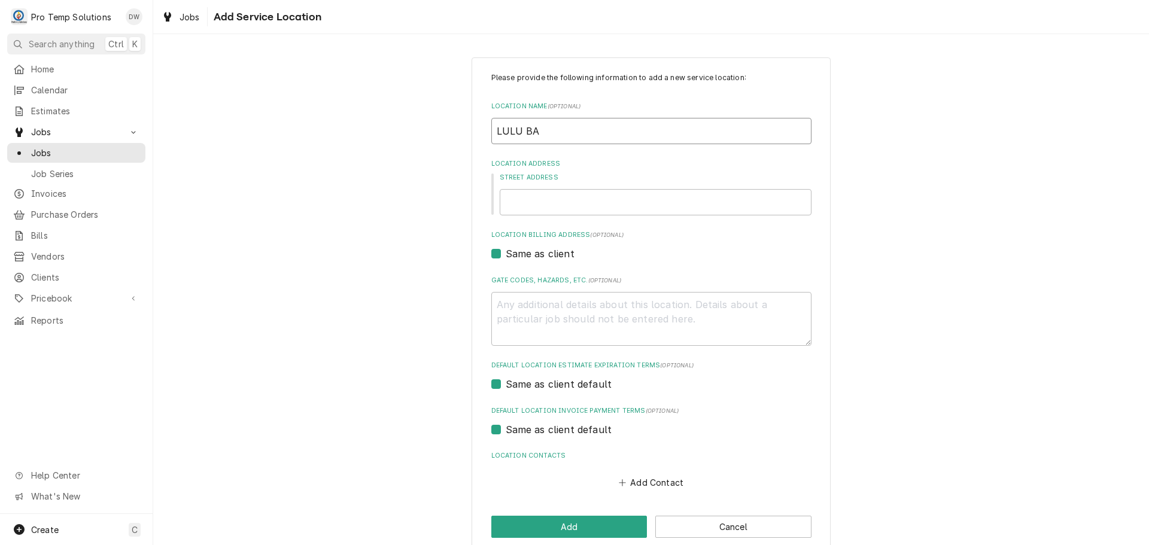
type input "LULU BAN"
type textarea "x"
type input "LULU BANG"
type textarea "x"
type input "LULU BANG"
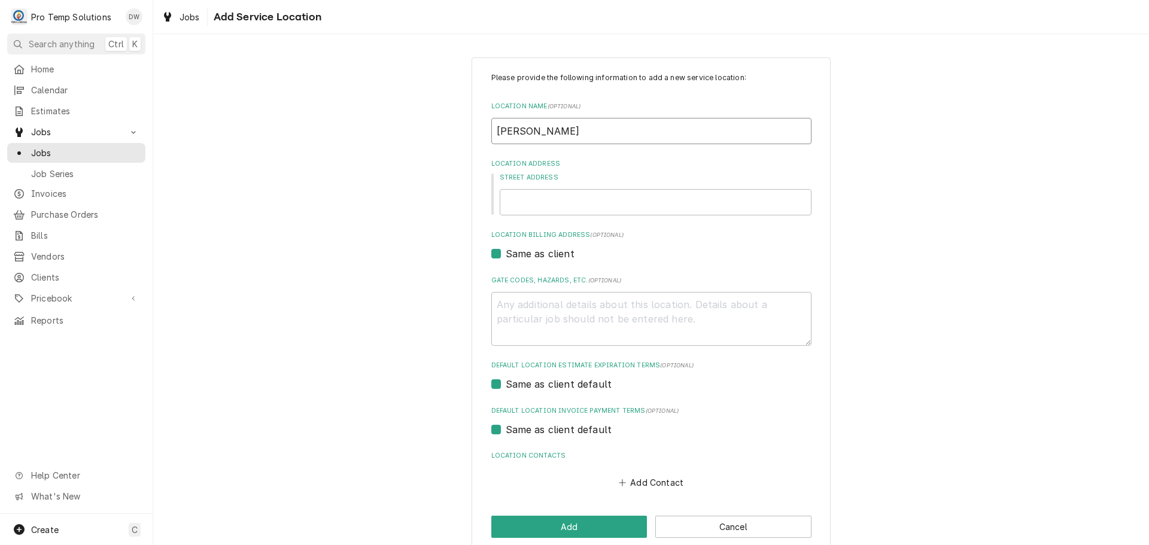
type textarea "x"
type input "LULU BANG B"
type textarea "x"
type input "LULU BANG BA"
type textarea "x"
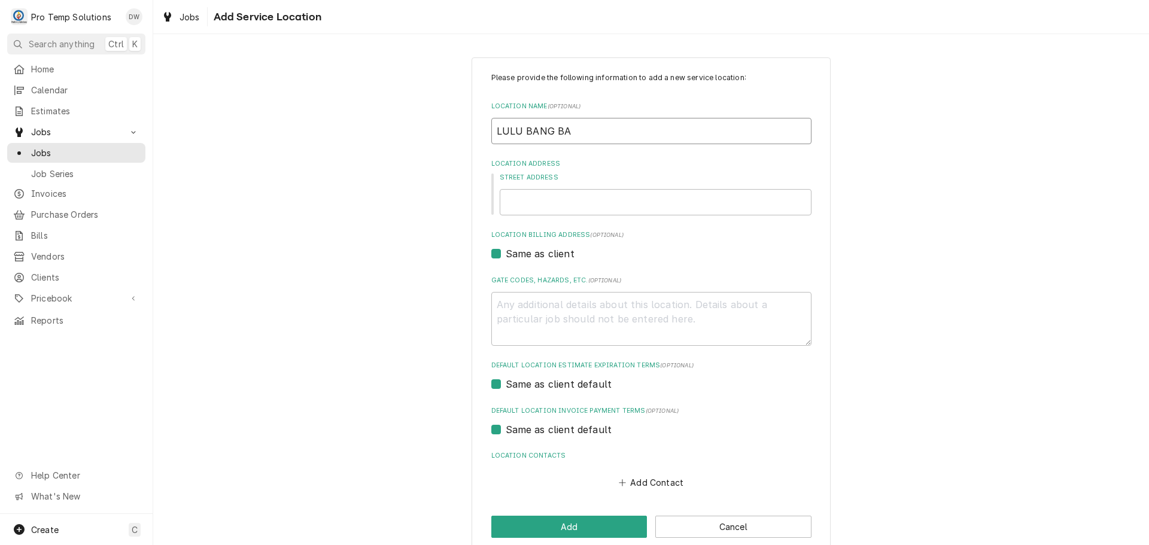
type input "LULU BANG BAN"
type textarea "x"
type input "LULU BANG BANG"
type textarea "x"
type input "LULU BANG BANG"
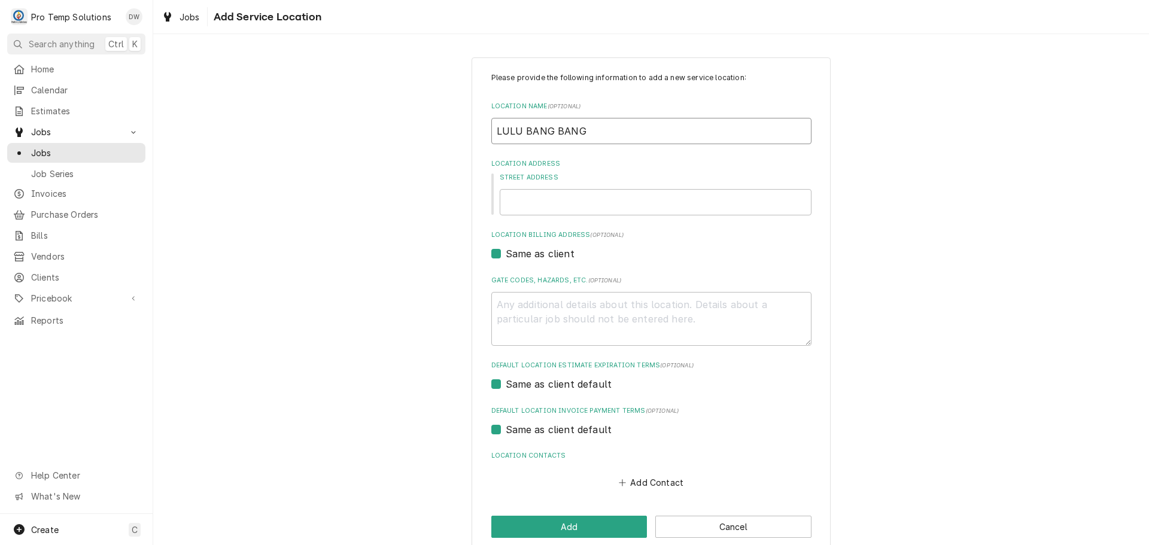
type textarea "x"
type input "LULU BANG BANG /"
type textarea "x"
type input "LULU BANG BANG /"
type textarea "x"
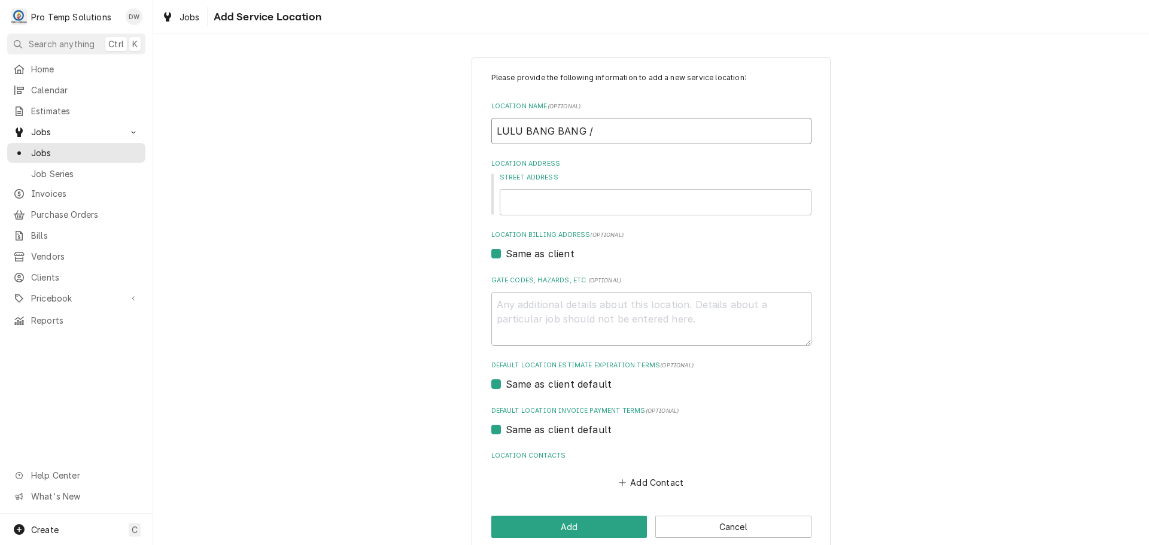
type input "LULU BANG BANG / D"
type textarea "x"
type input "LULU BANG BANG / DU"
type textarea "x"
type input "LULU BANG BANG / DUR"
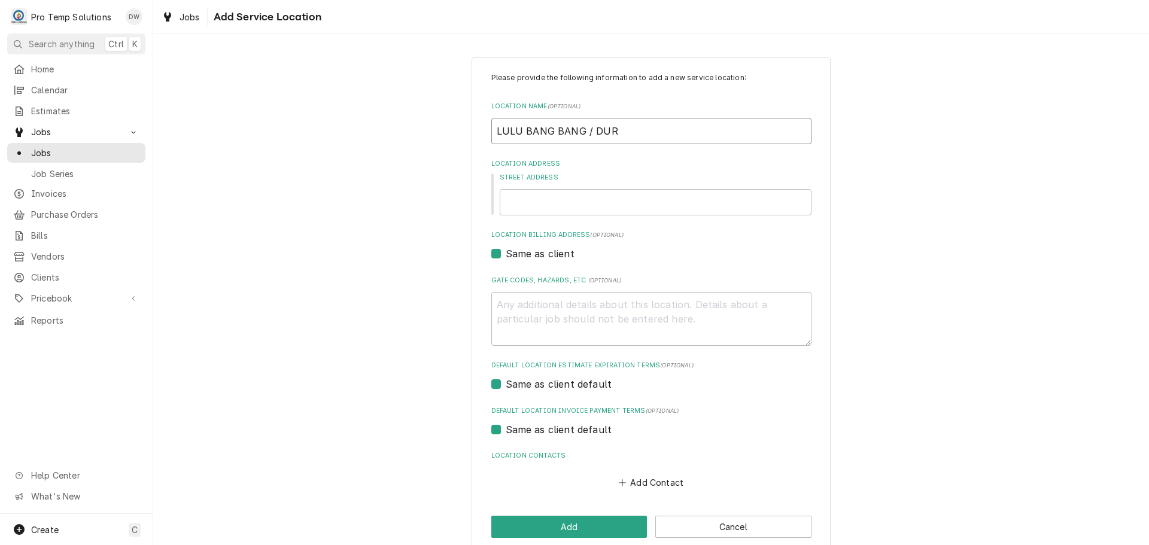
type textarea "x"
type input "LULU BANG BANG / DUR"
type textarea "x"
type input "LULU BANG BANG / DUR"
click at [590, 199] on input "Street Address" at bounding box center [656, 202] width 312 height 26
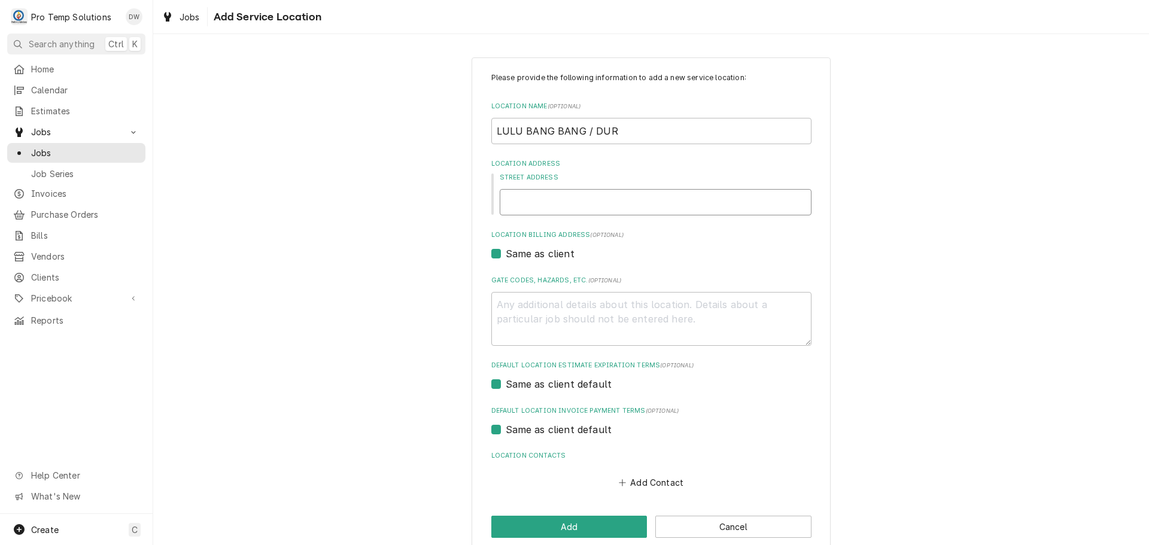
type textarea "x"
type input "5"
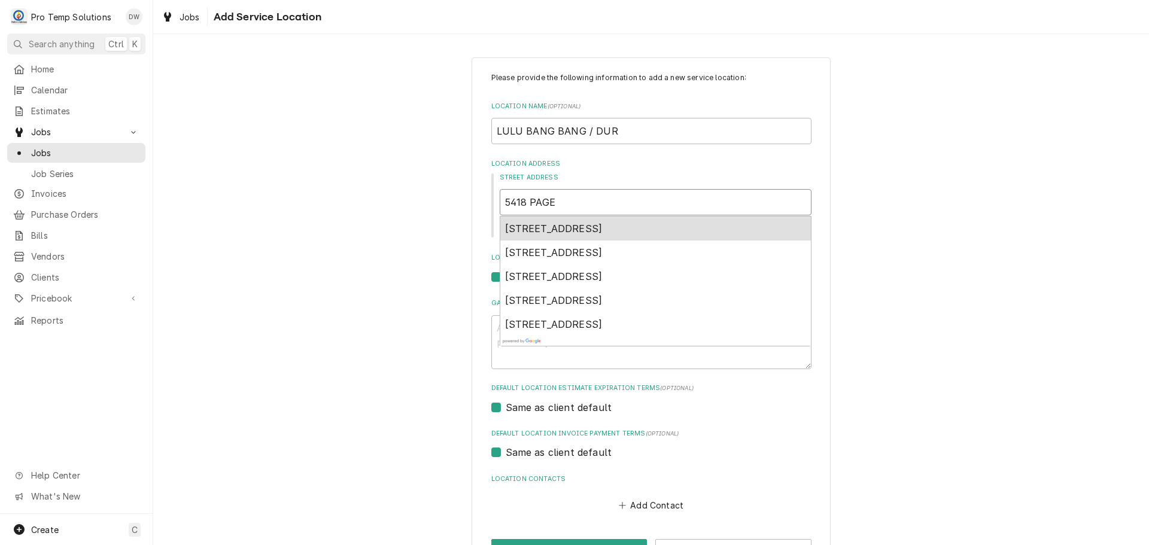
click at [569, 227] on span "5418 Page Road, Durham, NC, USA" at bounding box center [554, 229] width 98 height 12
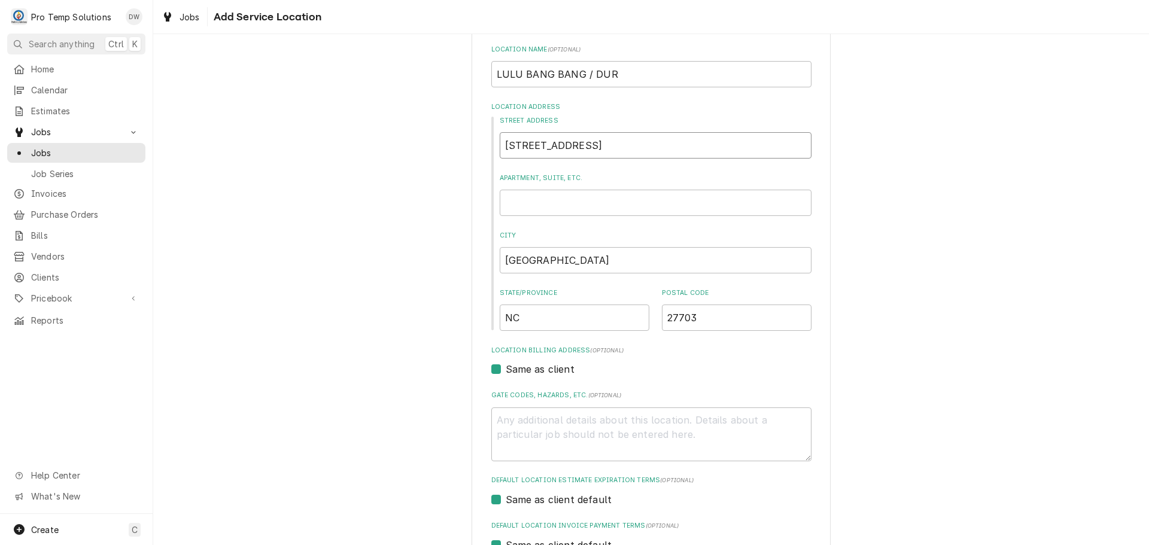
scroll to position [191, 0]
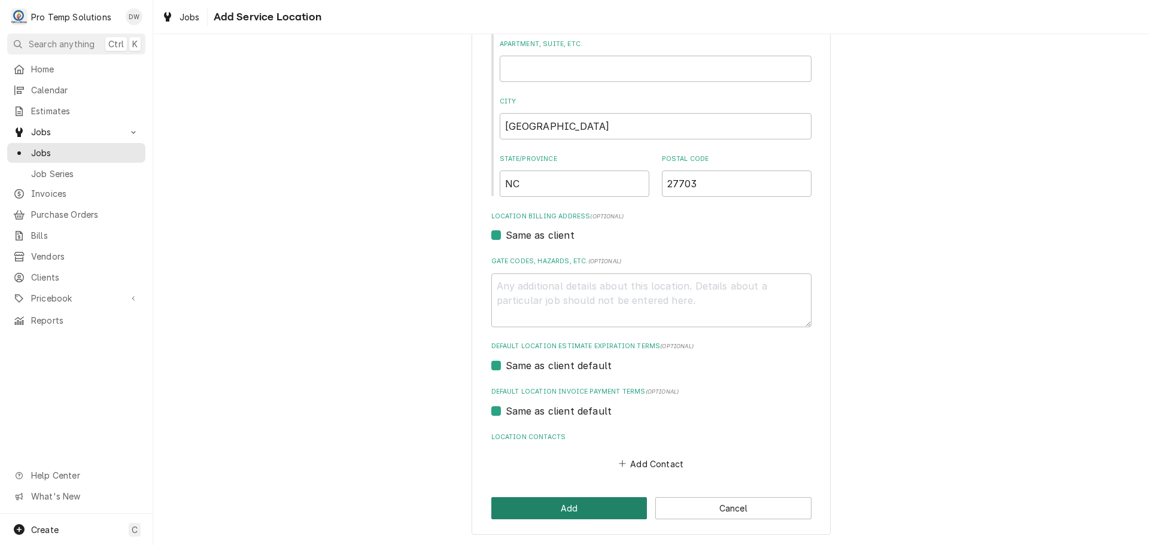
click at [557, 510] on button "Add" at bounding box center [569, 508] width 156 height 22
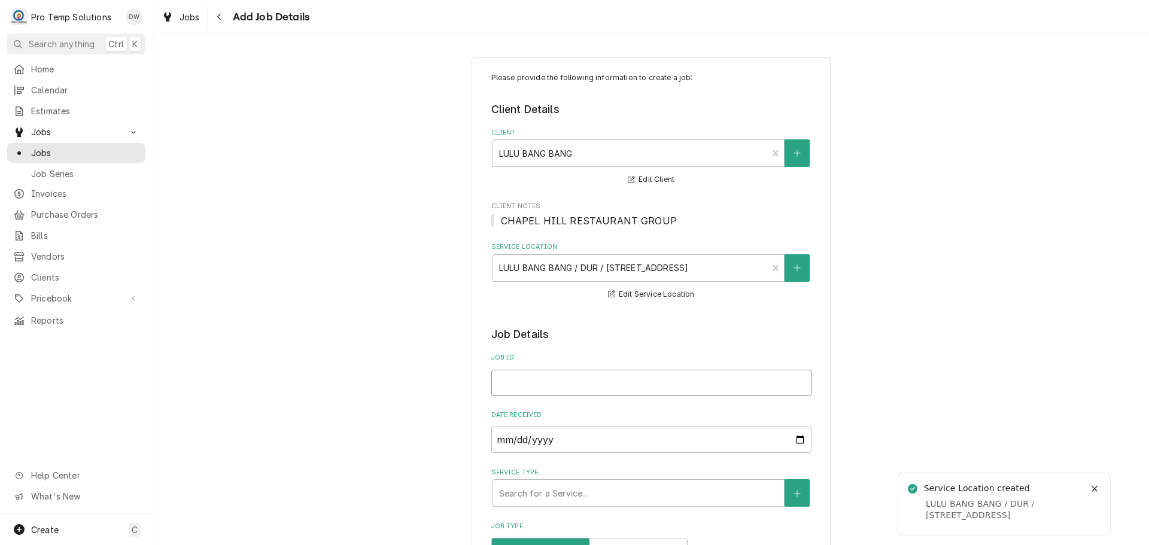
click at [556, 379] on input "Job ID" at bounding box center [651, 383] width 320 height 26
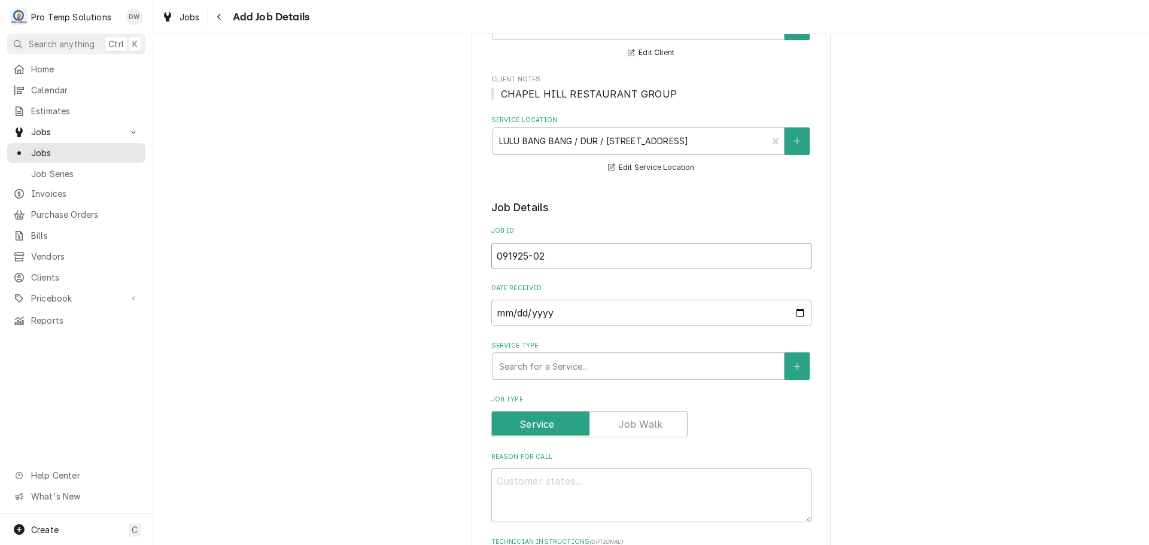
scroll to position [299, 0]
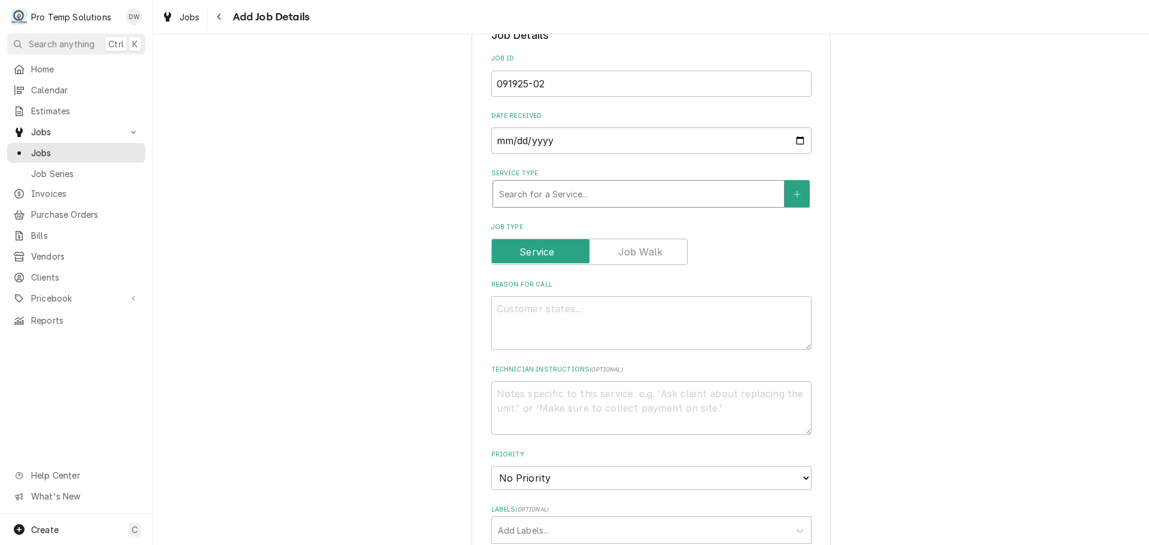
click at [587, 190] on div "Service Type" at bounding box center [638, 194] width 279 height 22
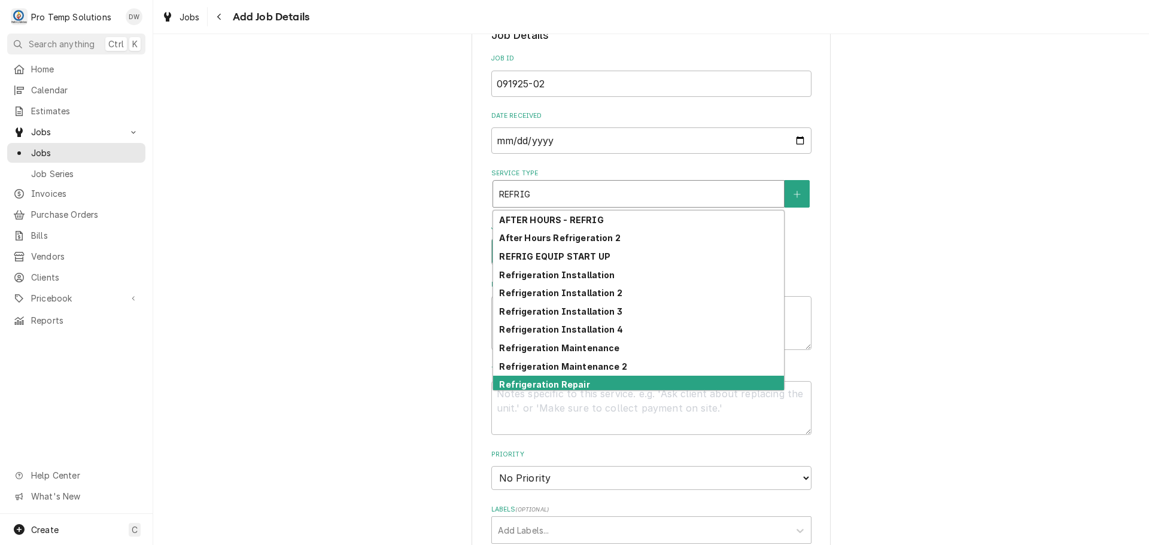
click at [591, 382] on div "Refrigeration Repair" at bounding box center [638, 385] width 291 height 19
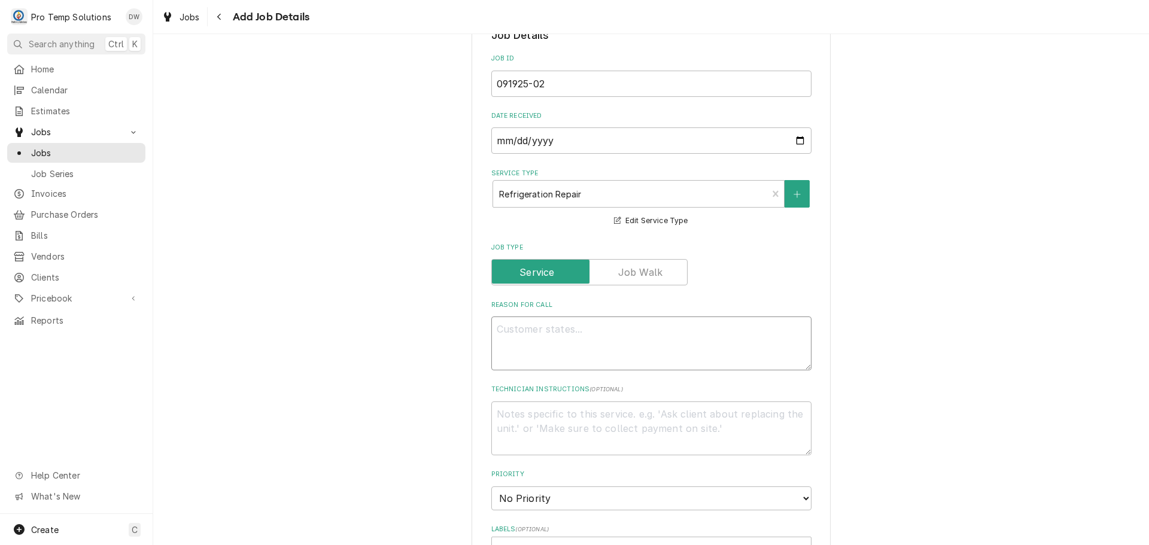
click at [536, 338] on textarea "Reason For Call" at bounding box center [651, 344] width 320 height 54
click at [518, 415] on textarea "Technician Instructions ( optional )" at bounding box center [651, 429] width 320 height 54
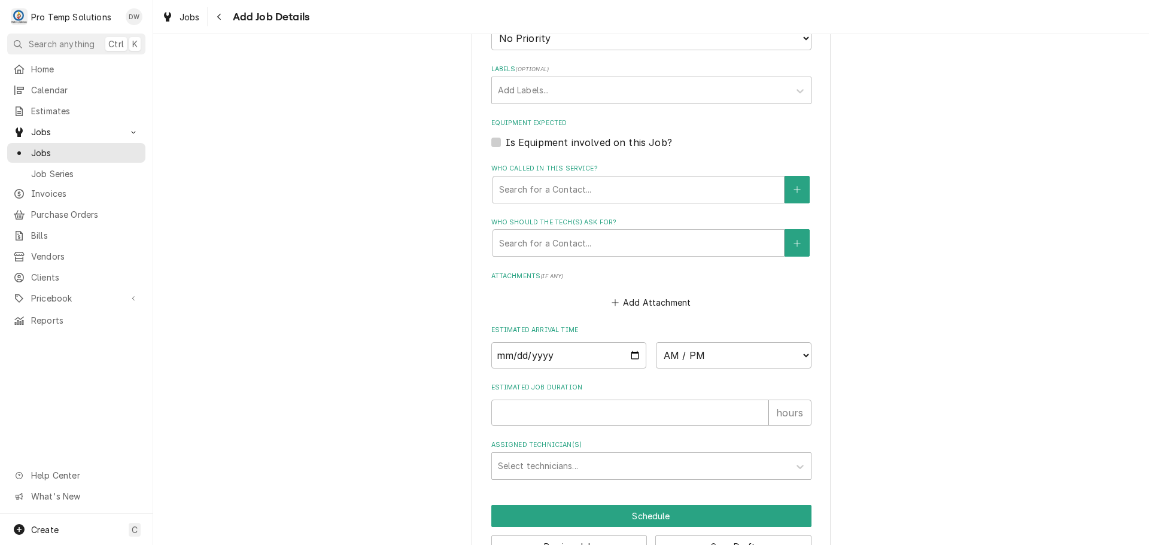
scroll to position [778, 0]
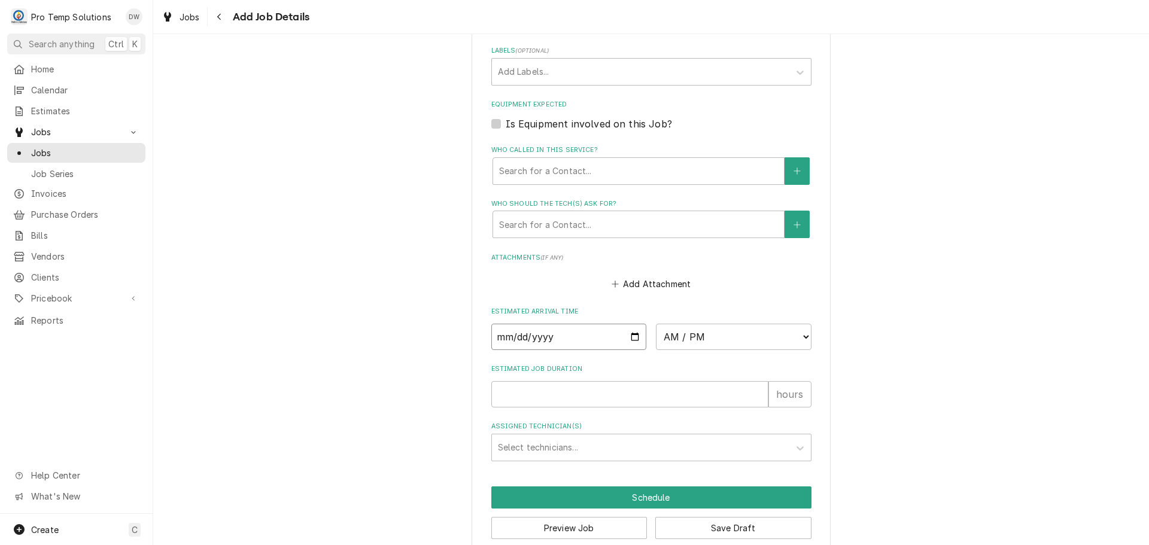
click at [633, 334] on input "Date" at bounding box center [569, 337] width 156 height 26
click at [798, 330] on select "AM / PM 6:00 AM 6:15 AM 6:30 AM 6:45 AM 7:00 AM 7:15 AM 7:30 AM 7:45 AM 8:00 AM…" at bounding box center [734, 337] width 156 height 26
click at [656, 324] on select "AM / PM 6:00 AM 6:15 AM 6:30 AM 6:45 AM 7:00 AM 7:15 AM 7:30 AM 7:45 AM 8:00 AM…" at bounding box center [734, 337] width 156 height 26
click at [676, 391] on input "Estimated Job Duration" at bounding box center [629, 394] width 277 height 26
click at [627, 448] on div "Assigned Technician(s)" at bounding box center [640, 448] width 285 height 22
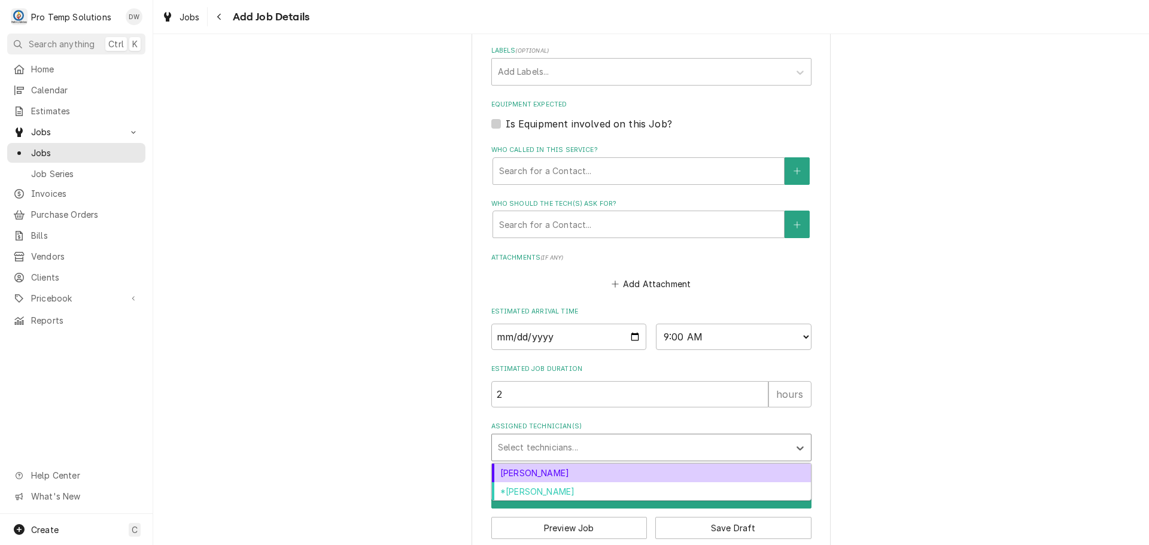
click at [579, 472] on div "Dakota Williams" at bounding box center [651, 473] width 319 height 19
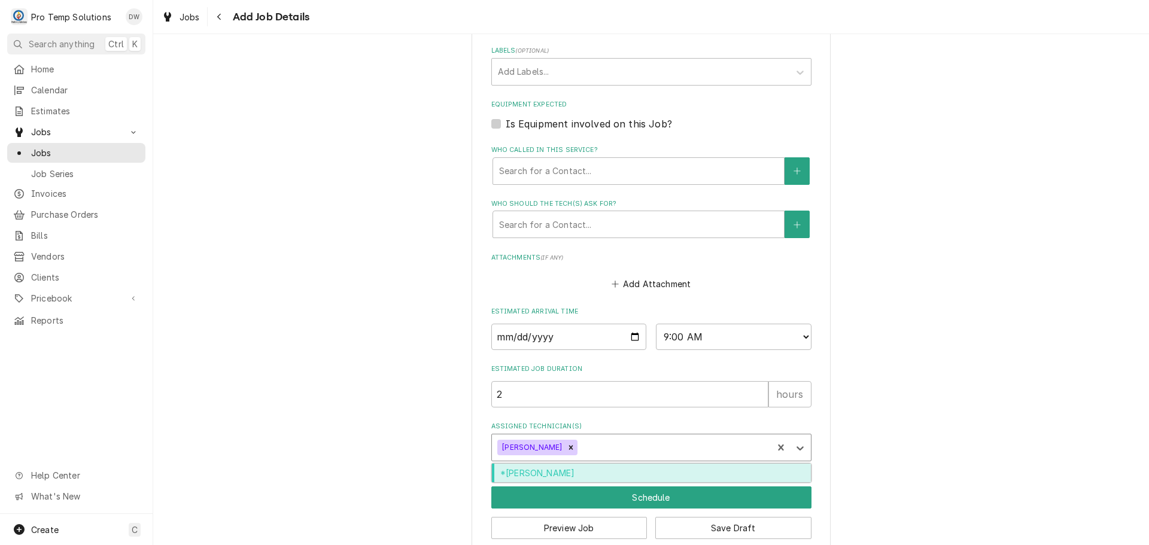
click at [595, 443] on div "Assigned Technician(s)" at bounding box center [673, 448] width 187 height 22
click at [596, 472] on div "*Kevin Williams" at bounding box center [651, 473] width 319 height 19
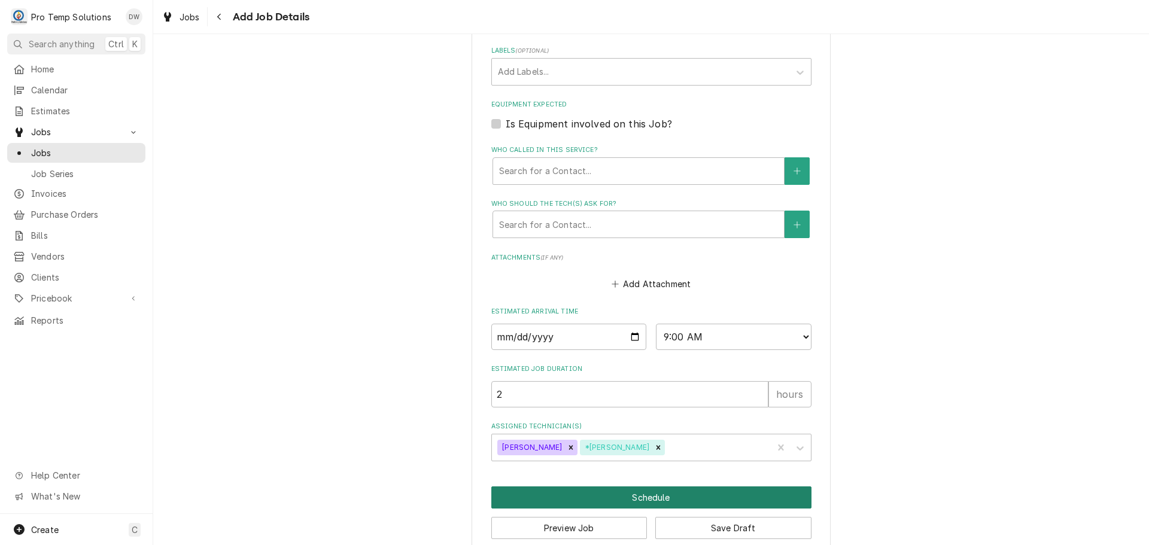
click at [652, 498] on button "Schedule" at bounding box center [651, 498] width 320 height 22
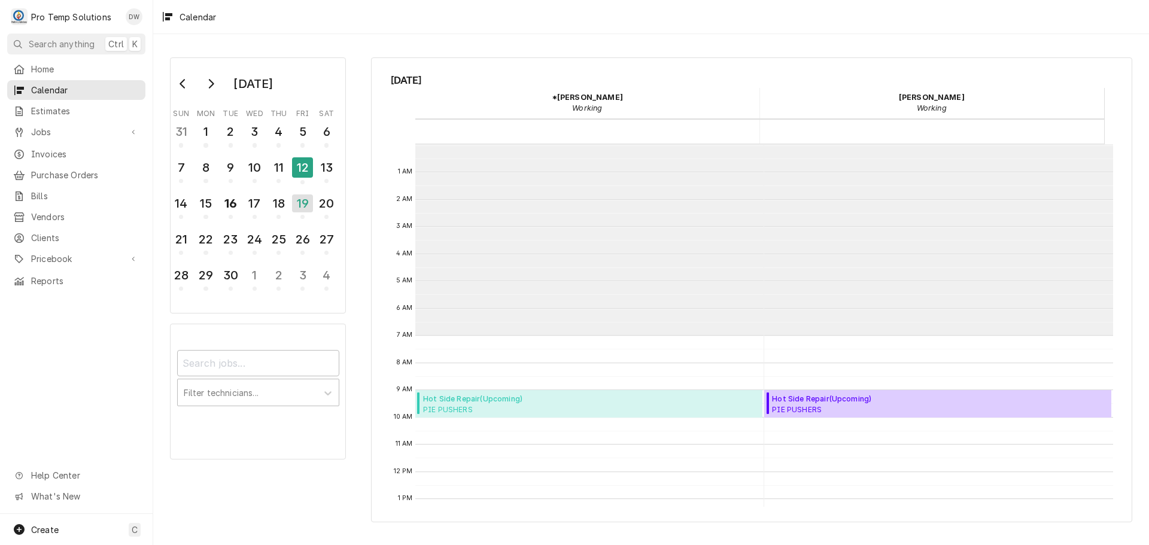
scroll to position [191, 0]
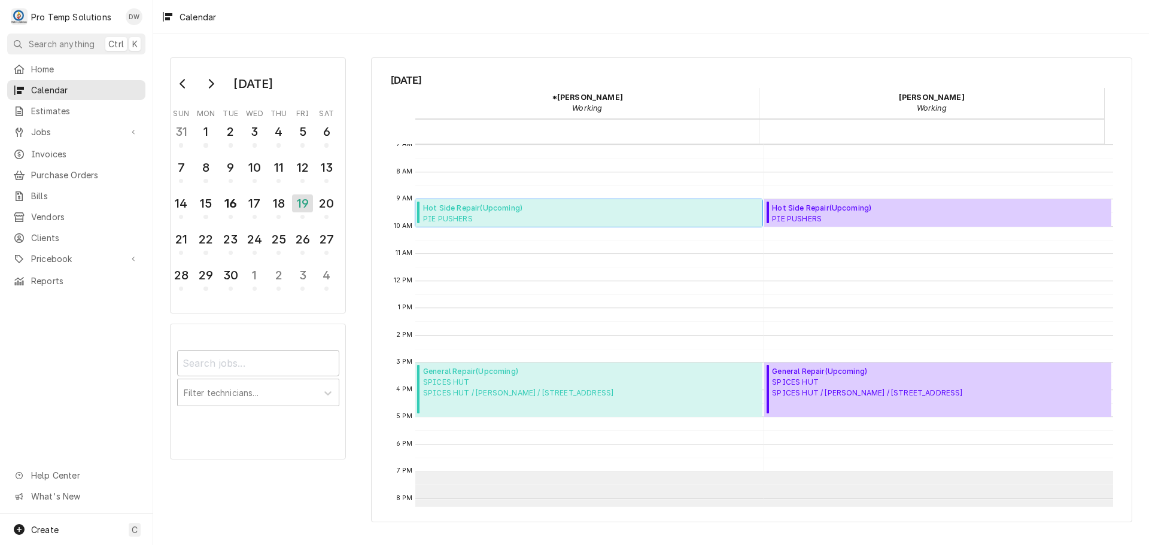
click at [481, 210] on span "Hot Side Repair ( Upcoming )" at bounding box center [516, 208] width 186 height 11
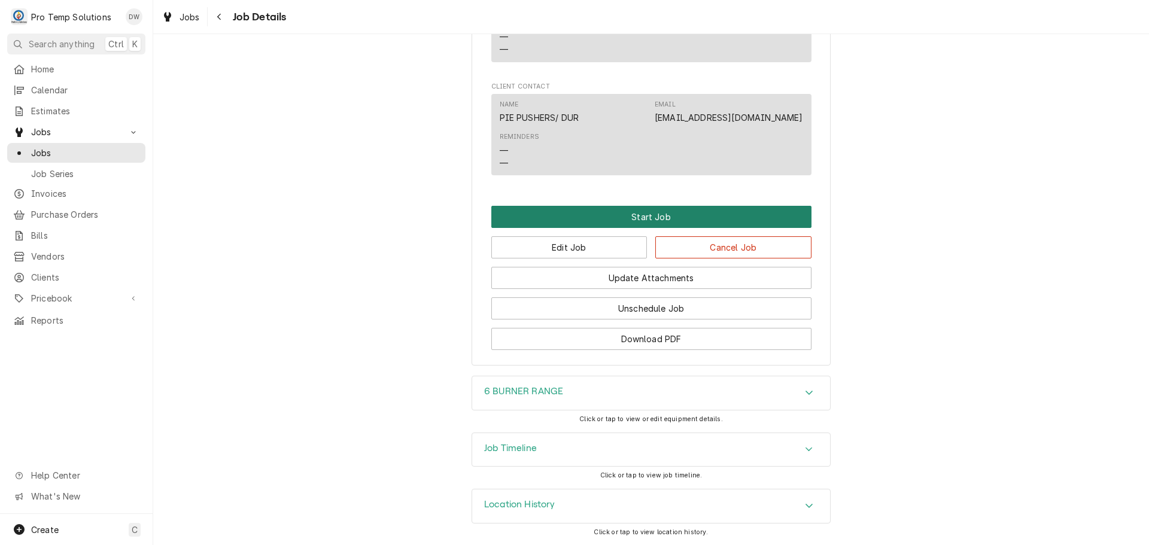
scroll to position [734, 0]
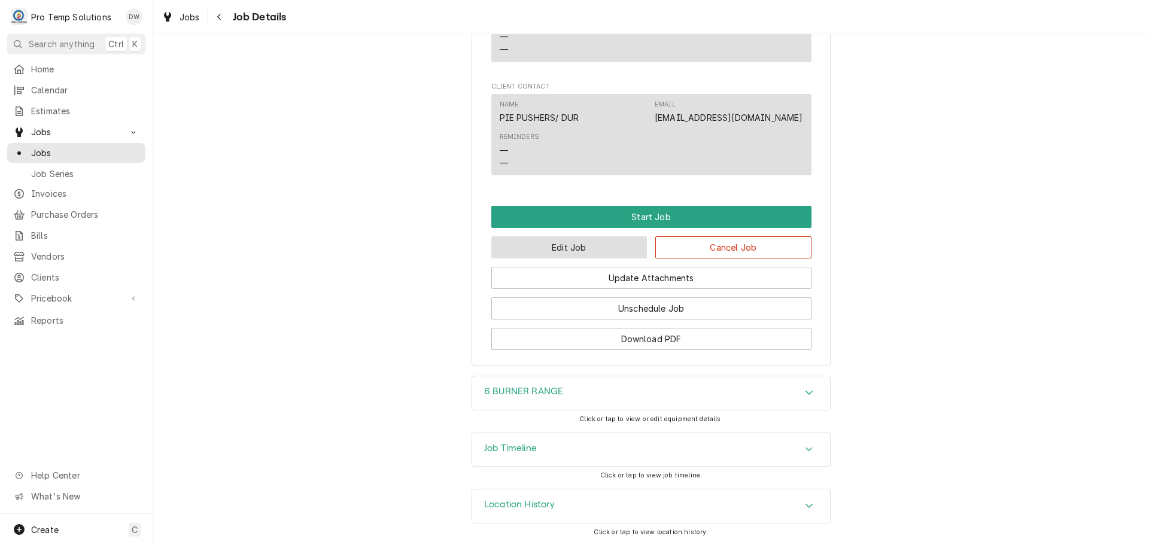
click at [582, 250] on button "Edit Job" at bounding box center [569, 247] width 156 height 22
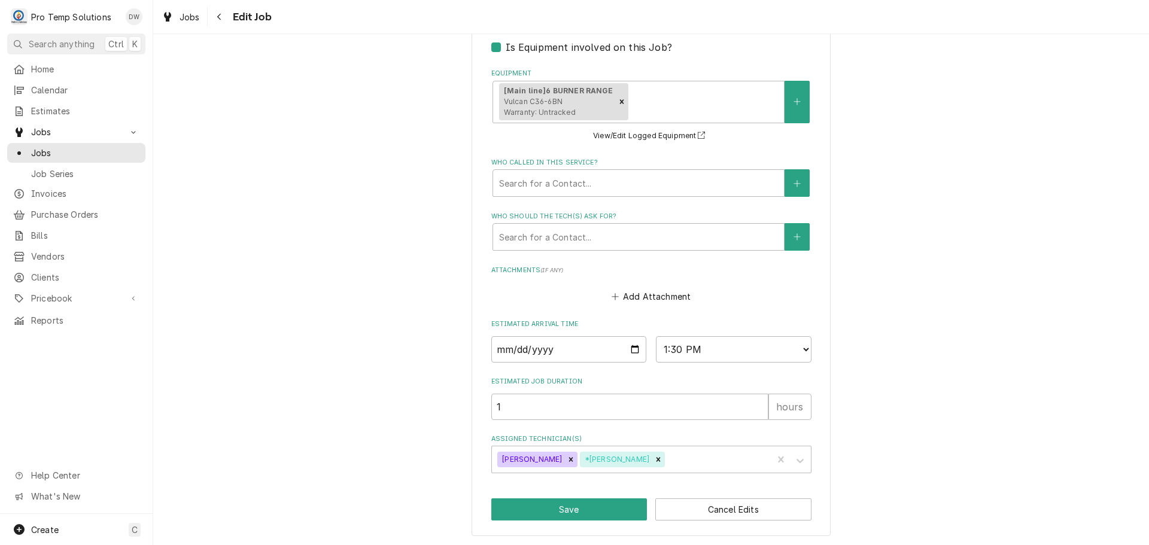
scroll to position [815, 0]
click at [572, 509] on button "Save" at bounding box center [569, 508] width 156 height 22
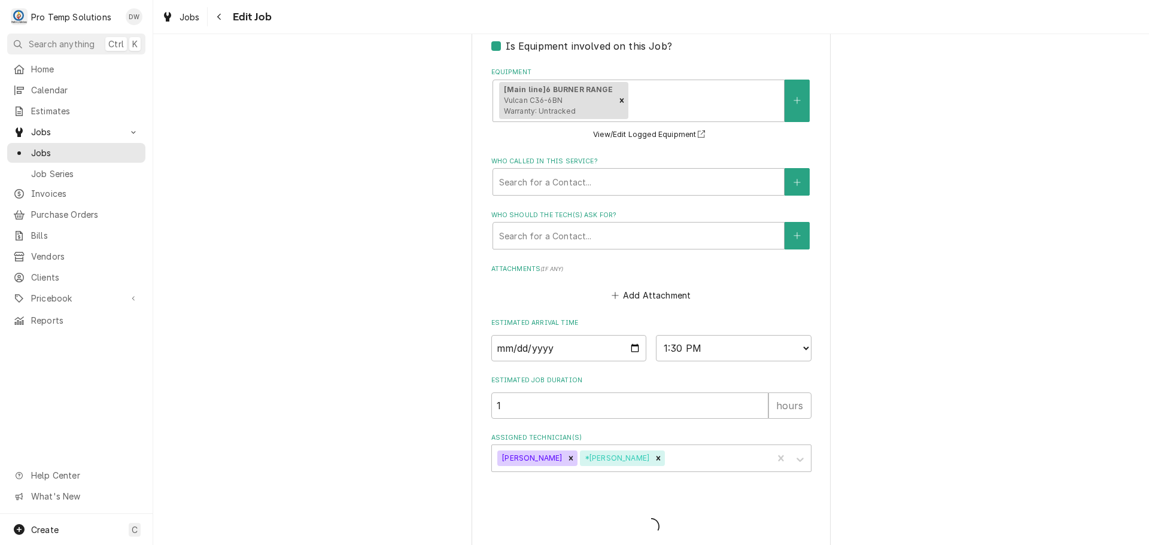
type textarea "x"
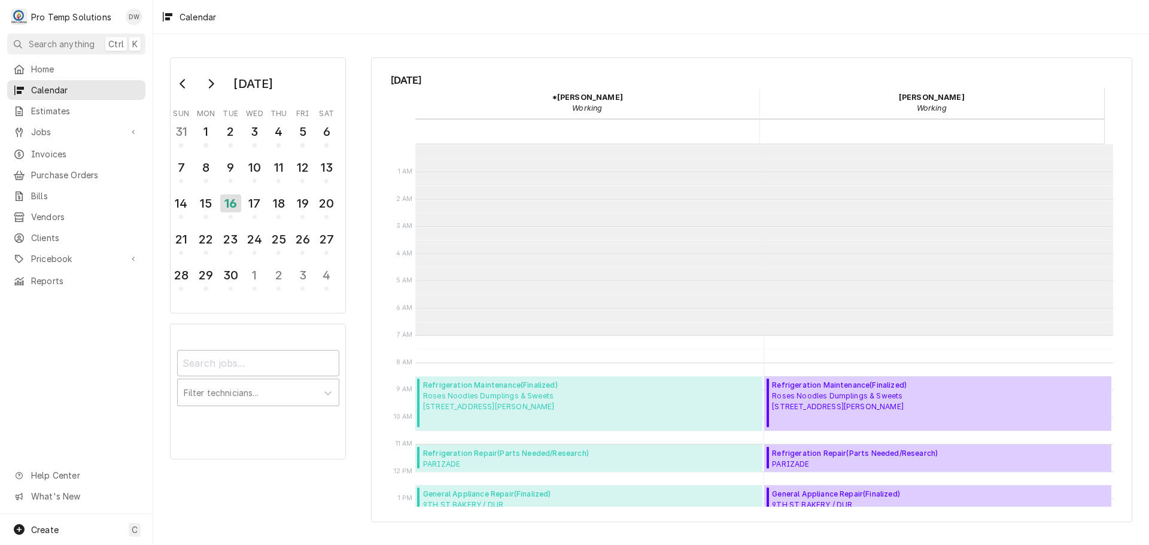
scroll to position [191, 0]
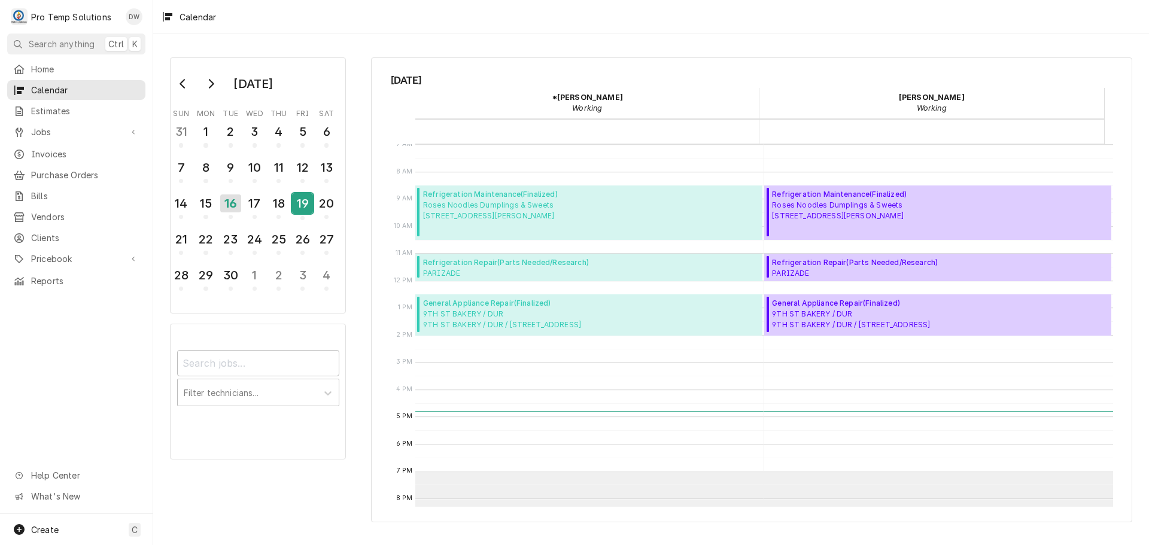
click at [299, 198] on div "19" at bounding box center [302, 203] width 21 height 20
